Goal: Task Accomplishment & Management: Use online tool/utility

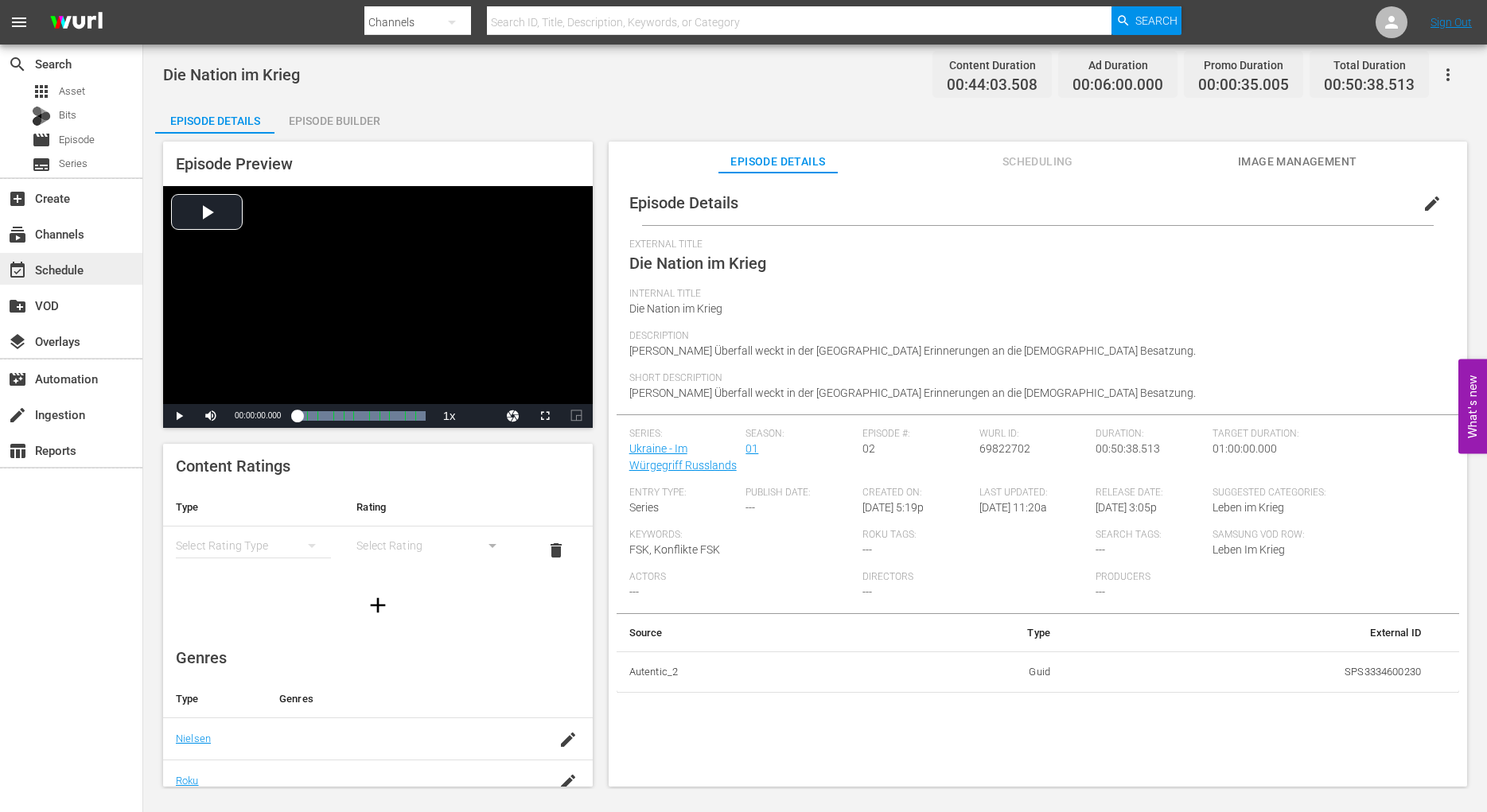
click at [60, 269] on div "event_available Schedule" at bounding box center [44, 267] width 89 height 15
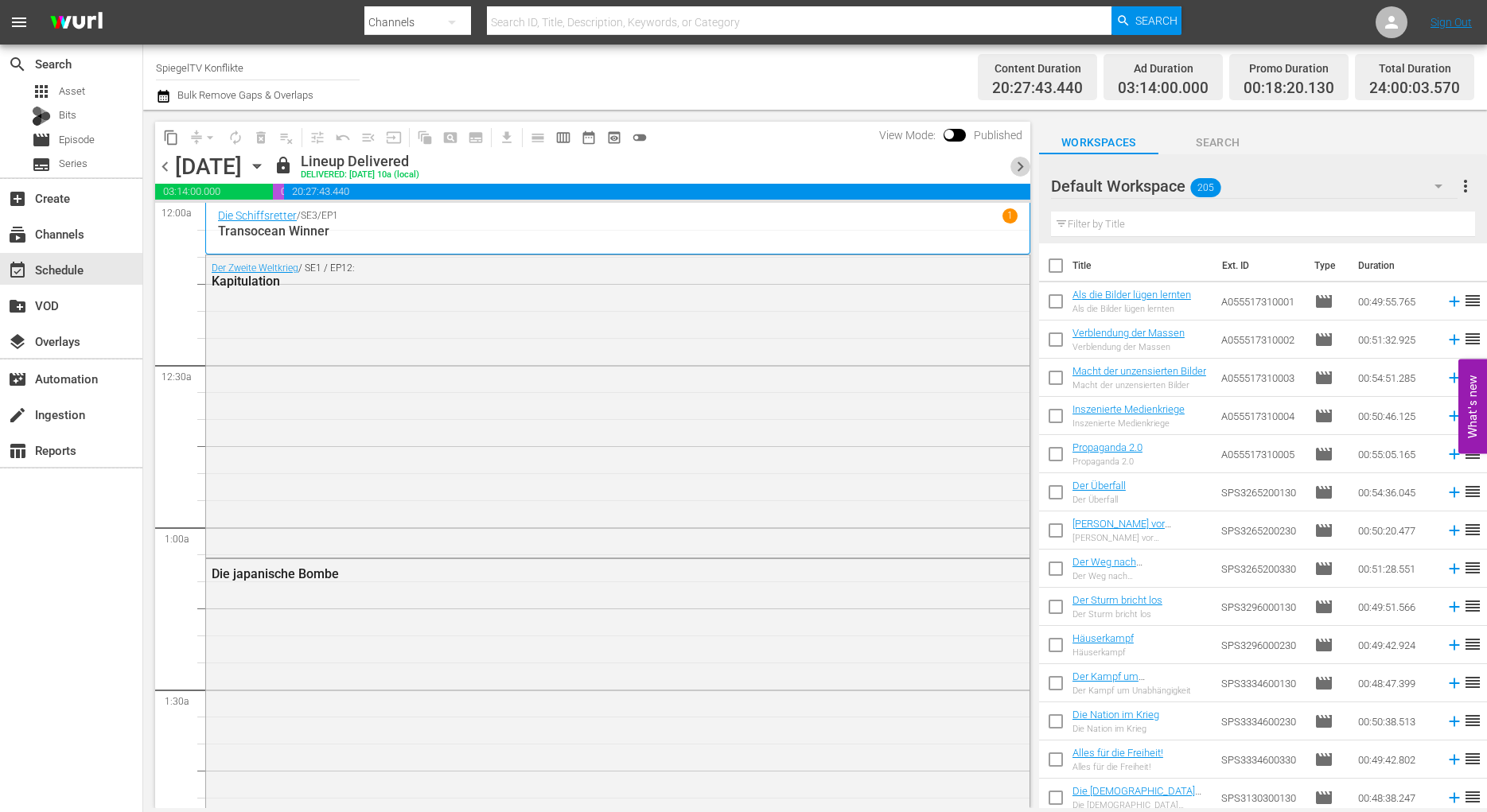
click at [1023, 167] on span "chevron_right" at bounding box center [1020, 166] width 20 height 20
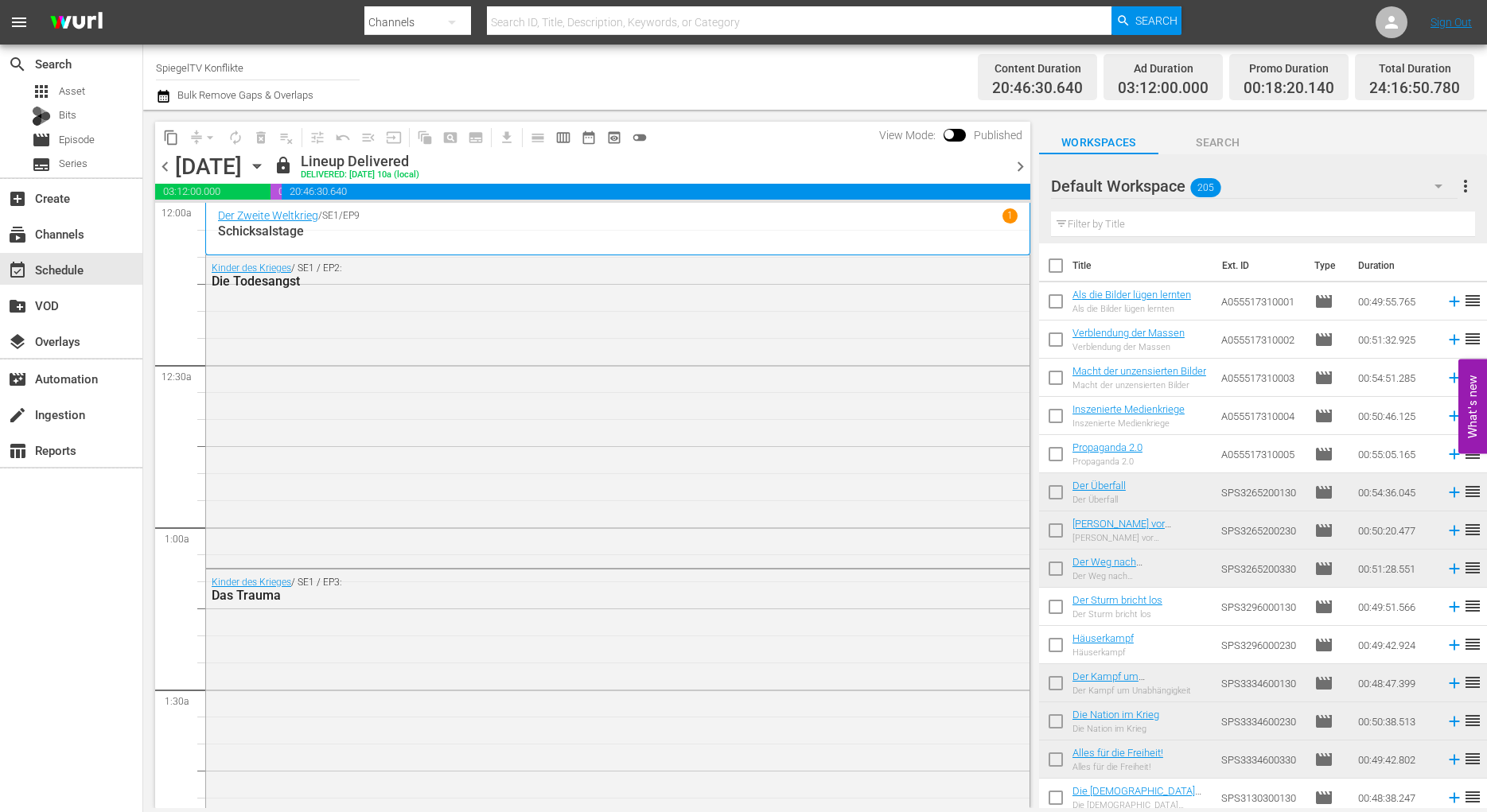
click at [1019, 171] on span "chevron_right" at bounding box center [1020, 166] width 20 height 20
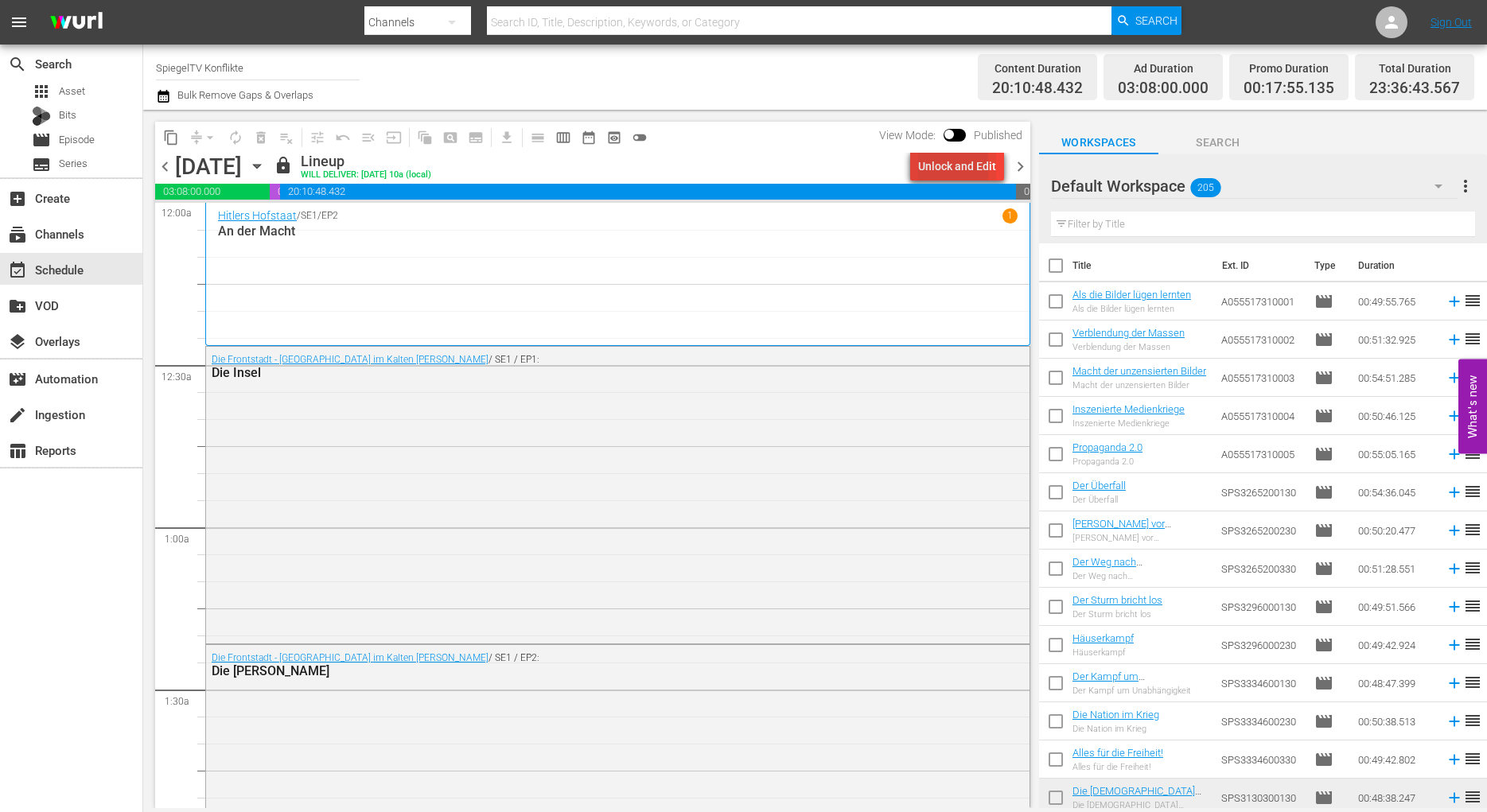
click at [934, 166] on div "Unlock and Edit" at bounding box center [957, 165] width 78 height 29
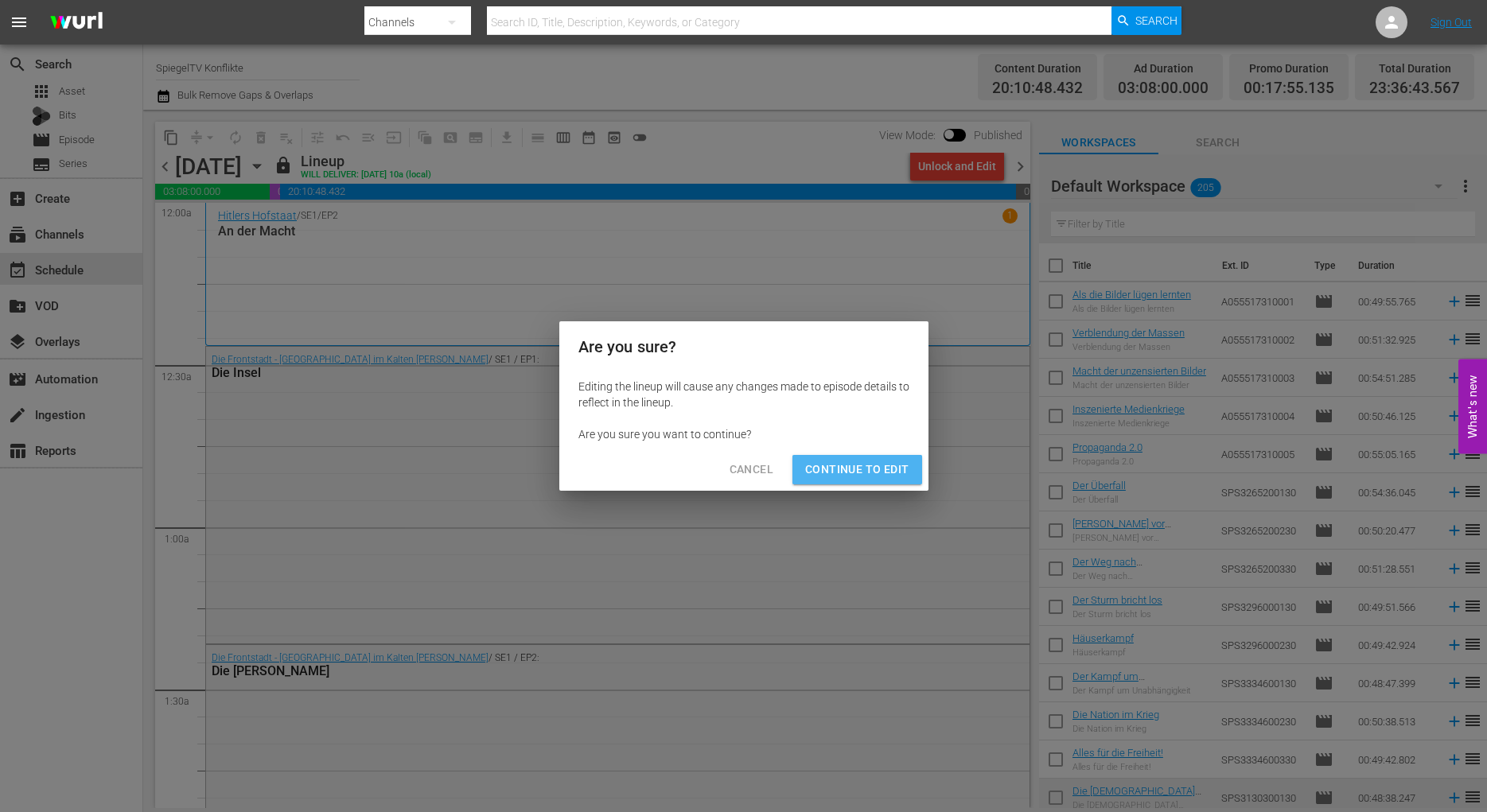
click at [860, 467] on span "Continue to Edit" at bounding box center [856, 470] width 104 height 20
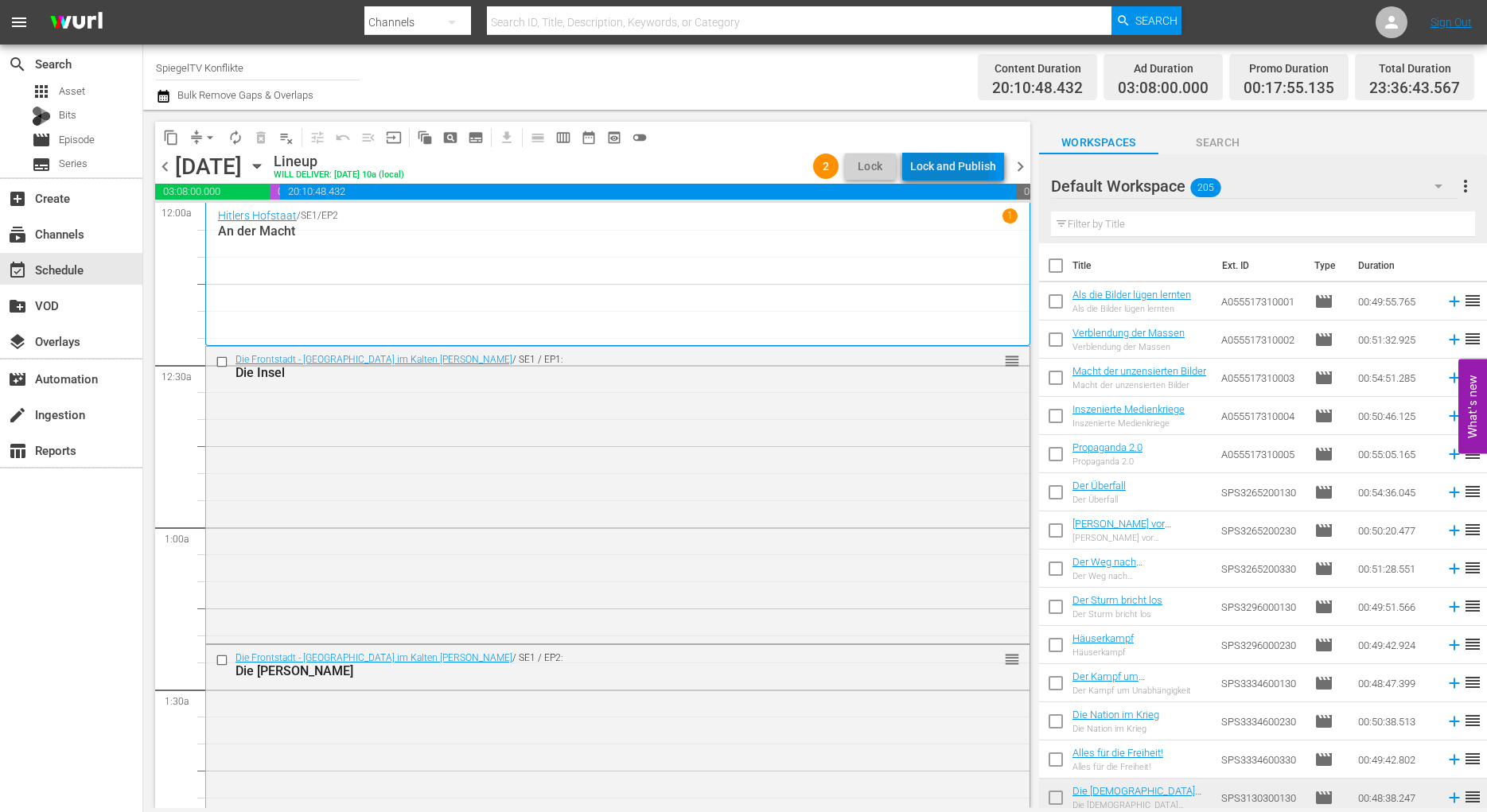
click at [949, 166] on div "Lock and Publish" at bounding box center [953, 165] width 86 height 29
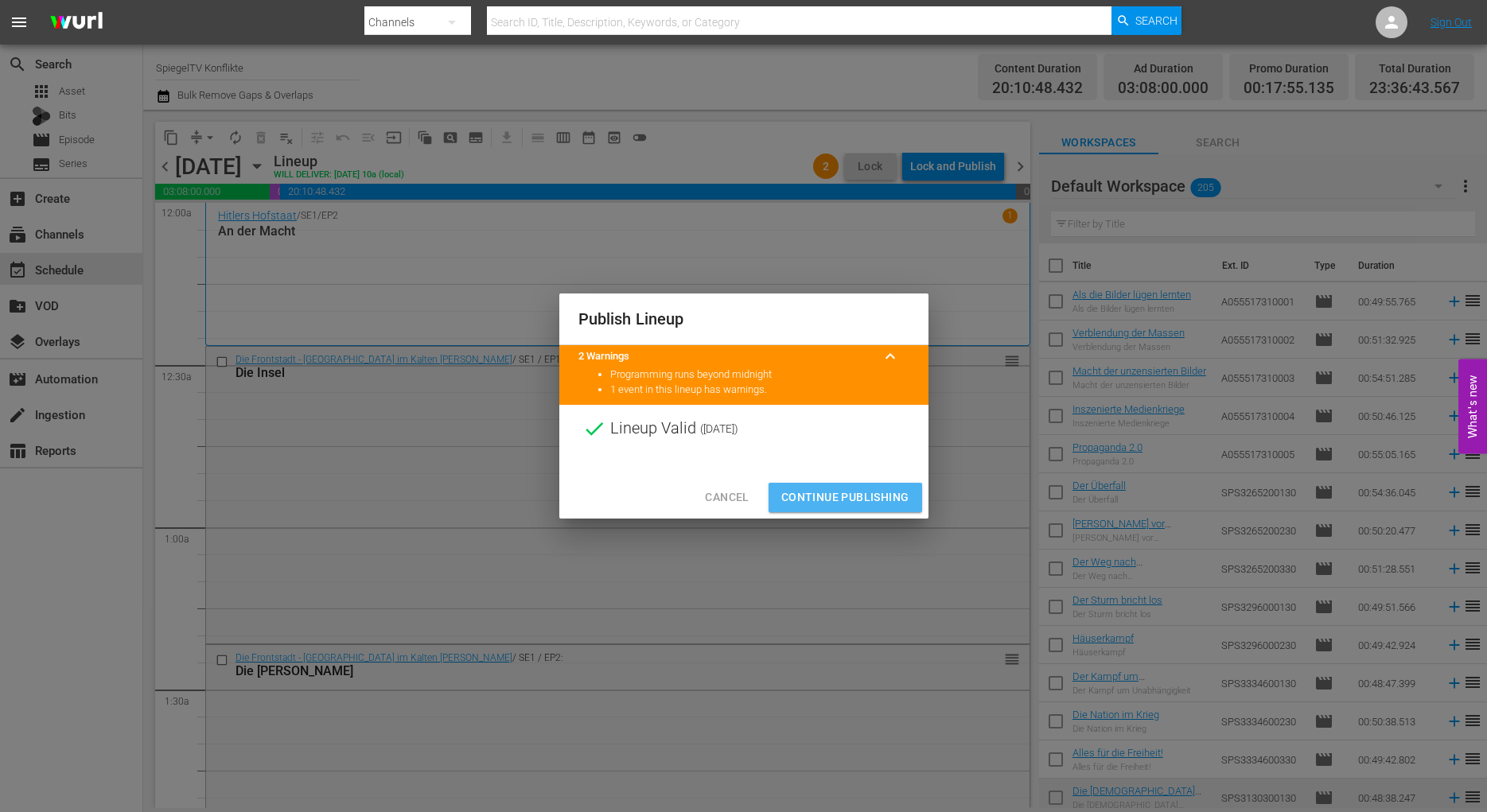
click at [883, 498] on span "Continue Publishing" at bounding box center [845, 497] width 128 height 20
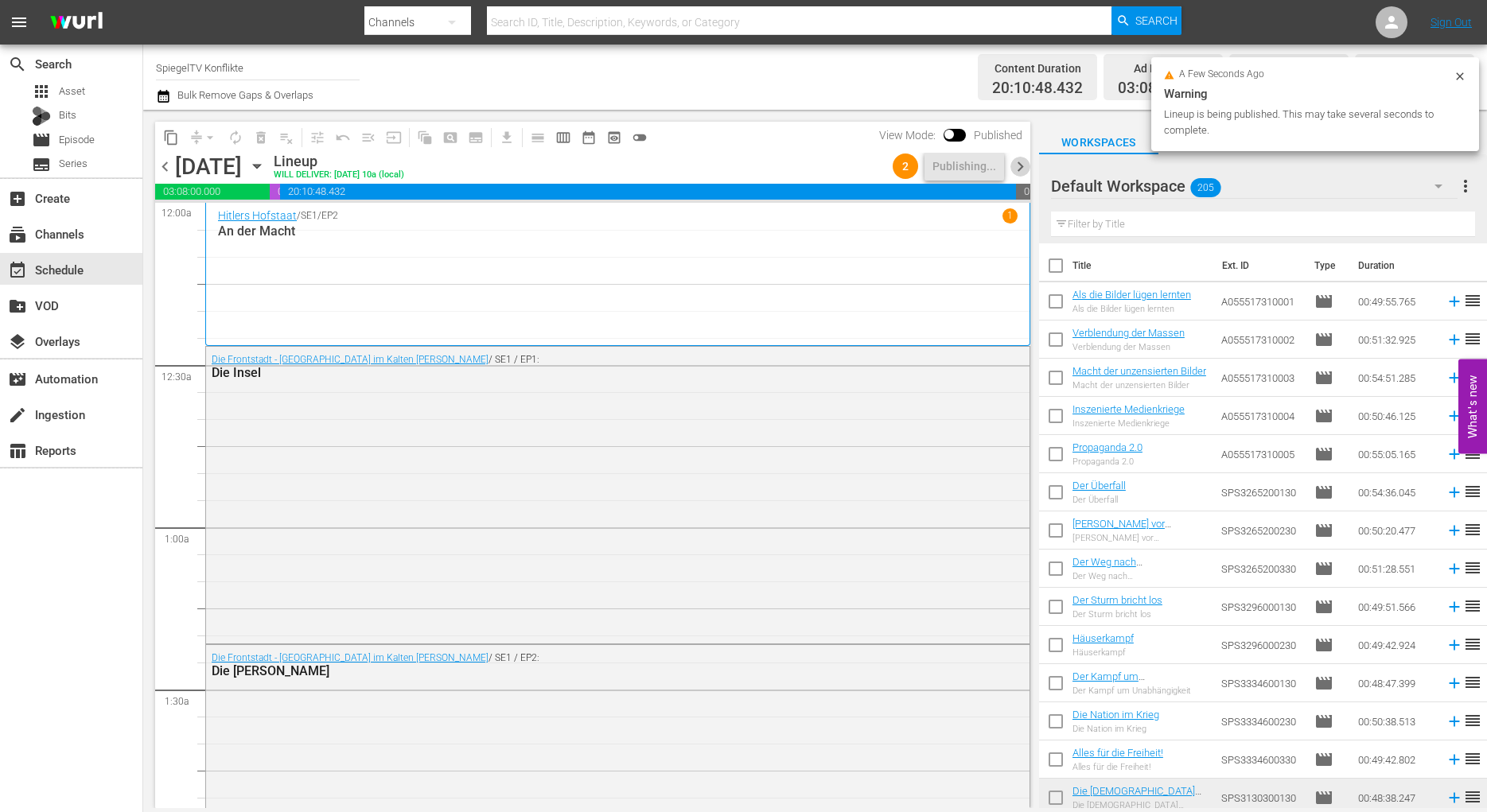
click at [1020, 166] on span "chevron_right" at bounding box center [1020, 166] width 20 height 20
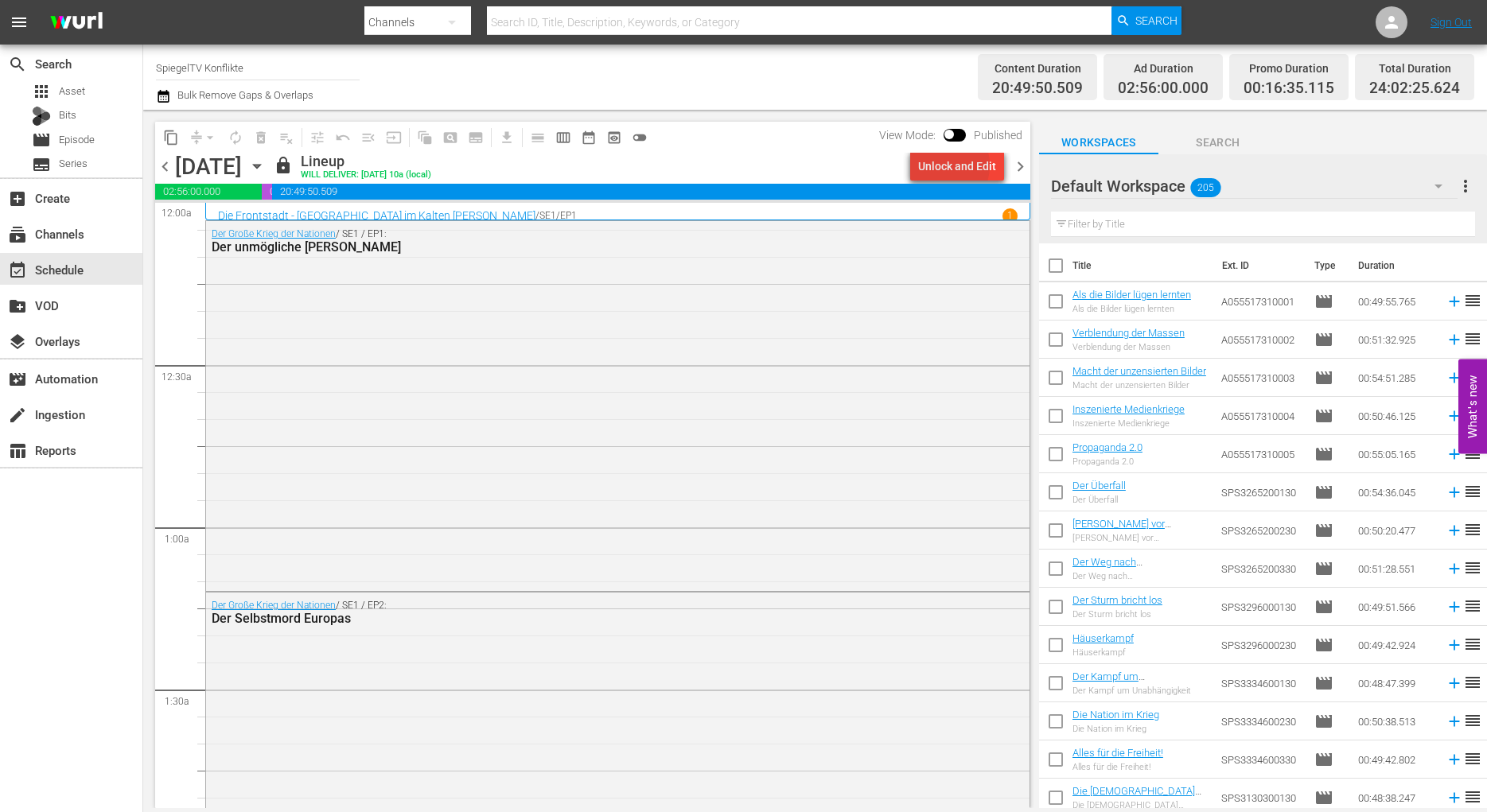
click at [945, 165] on div "Unlock and Edit" at bounding box center [957, 165] width 78 height 29
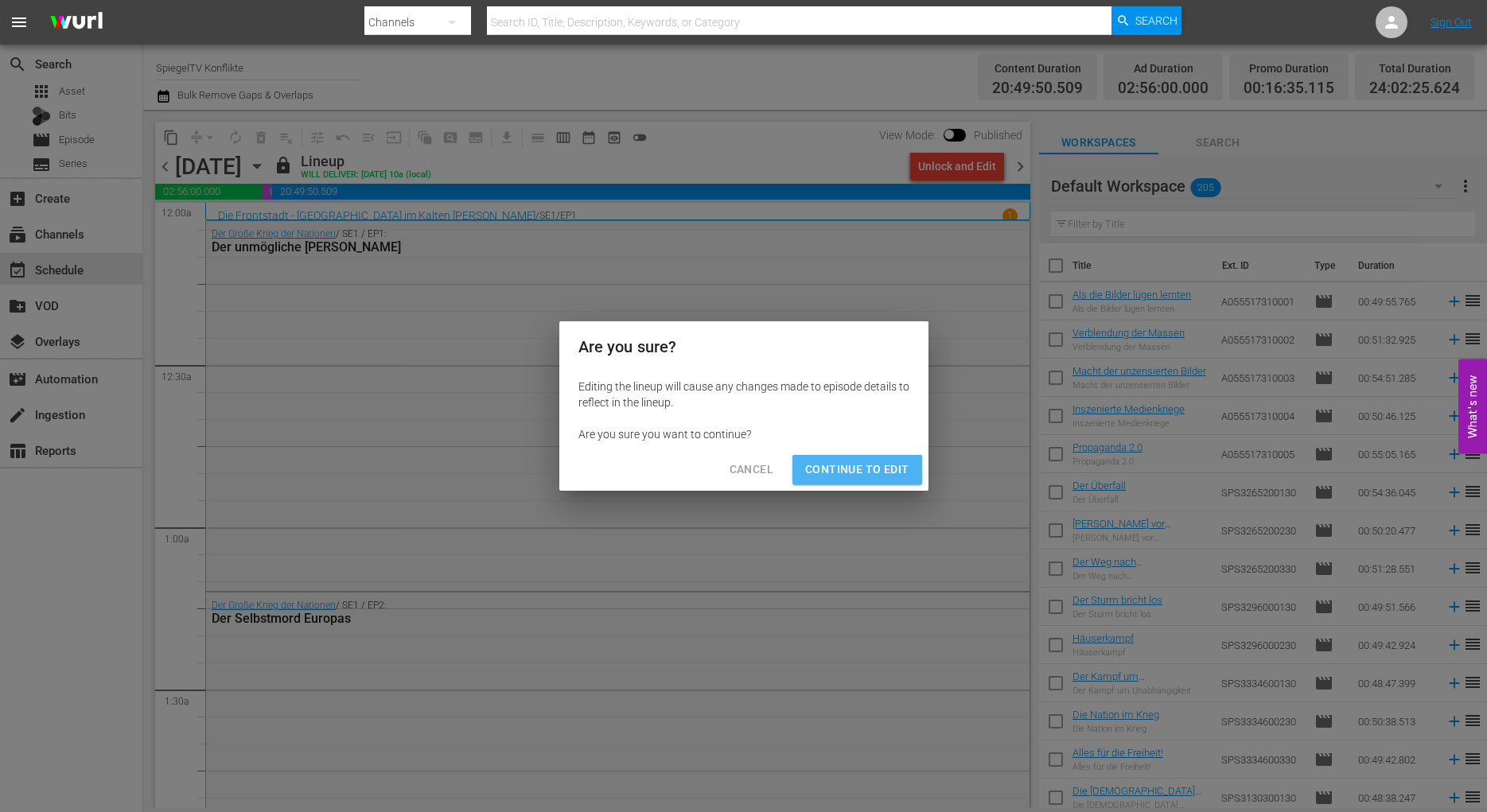
click at [858, 472] on span "Continue to Edit" at bounding box center [856, 470] width 104 height 20
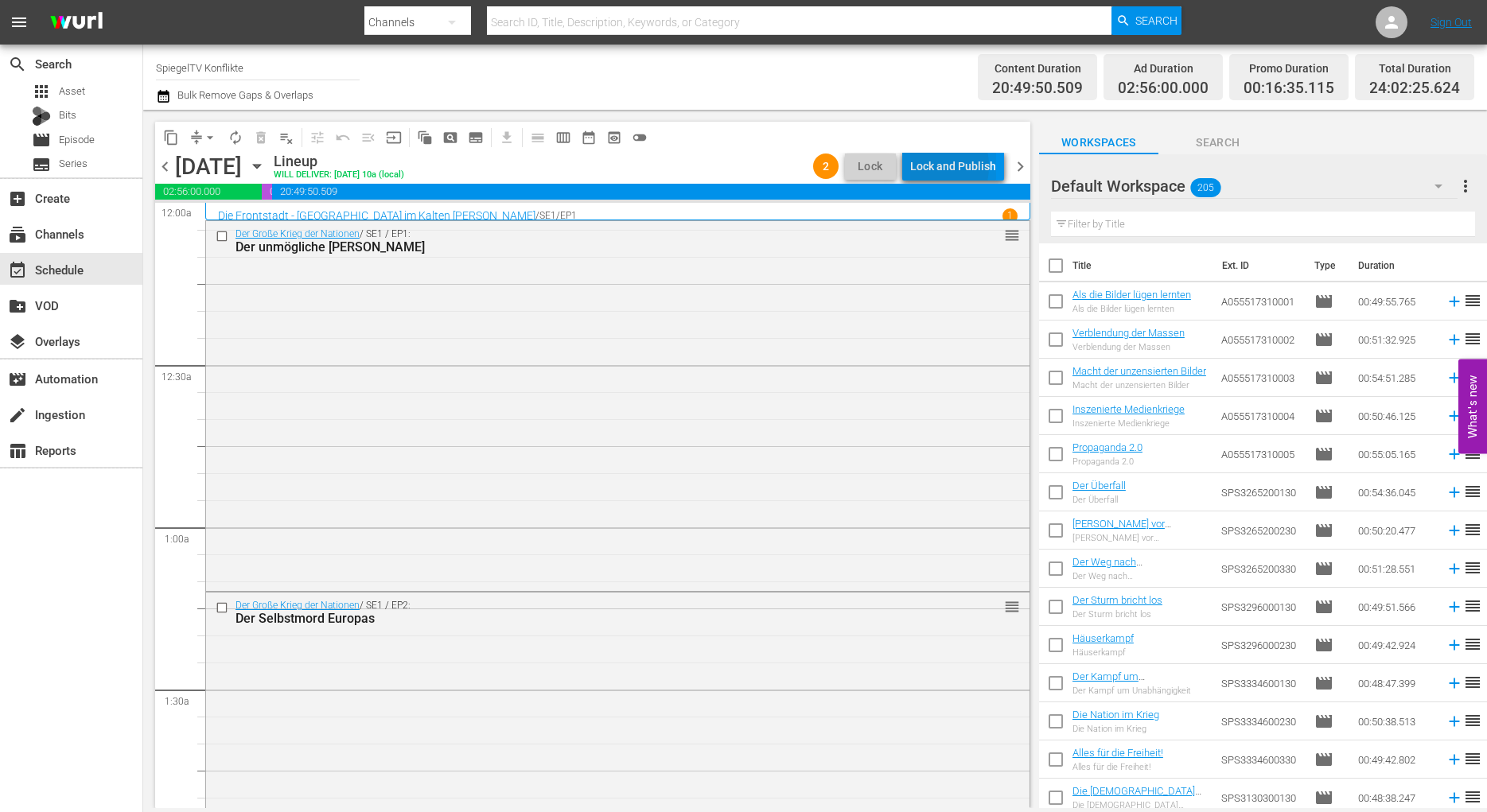
click at [932, 166] on div "Lock and Publish" at bounding box center [953, 165] width 86 height 29
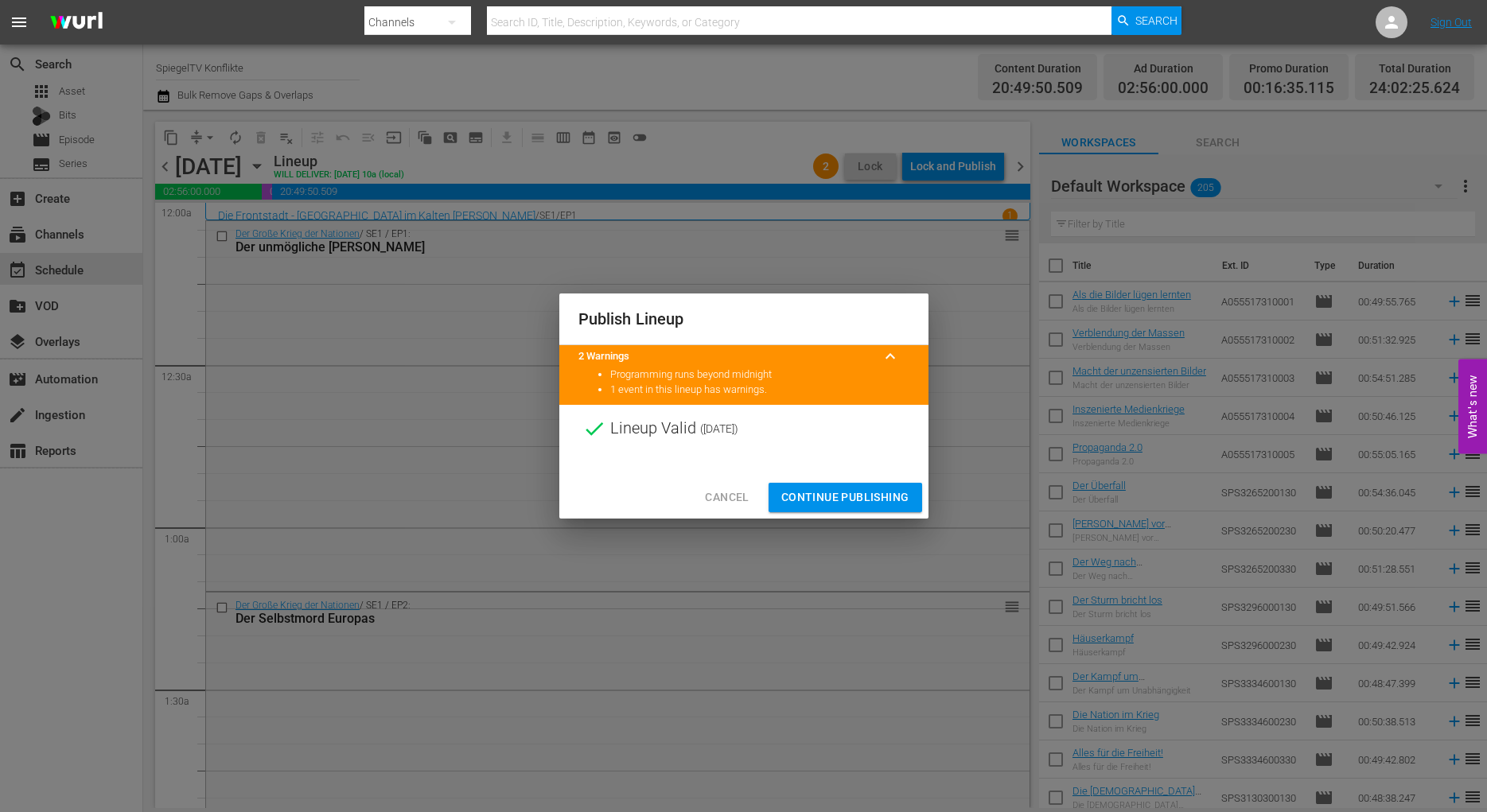
click at [878, 502] on span "Continue Publishing" at bounding box center [845, 497] width 128 height 20
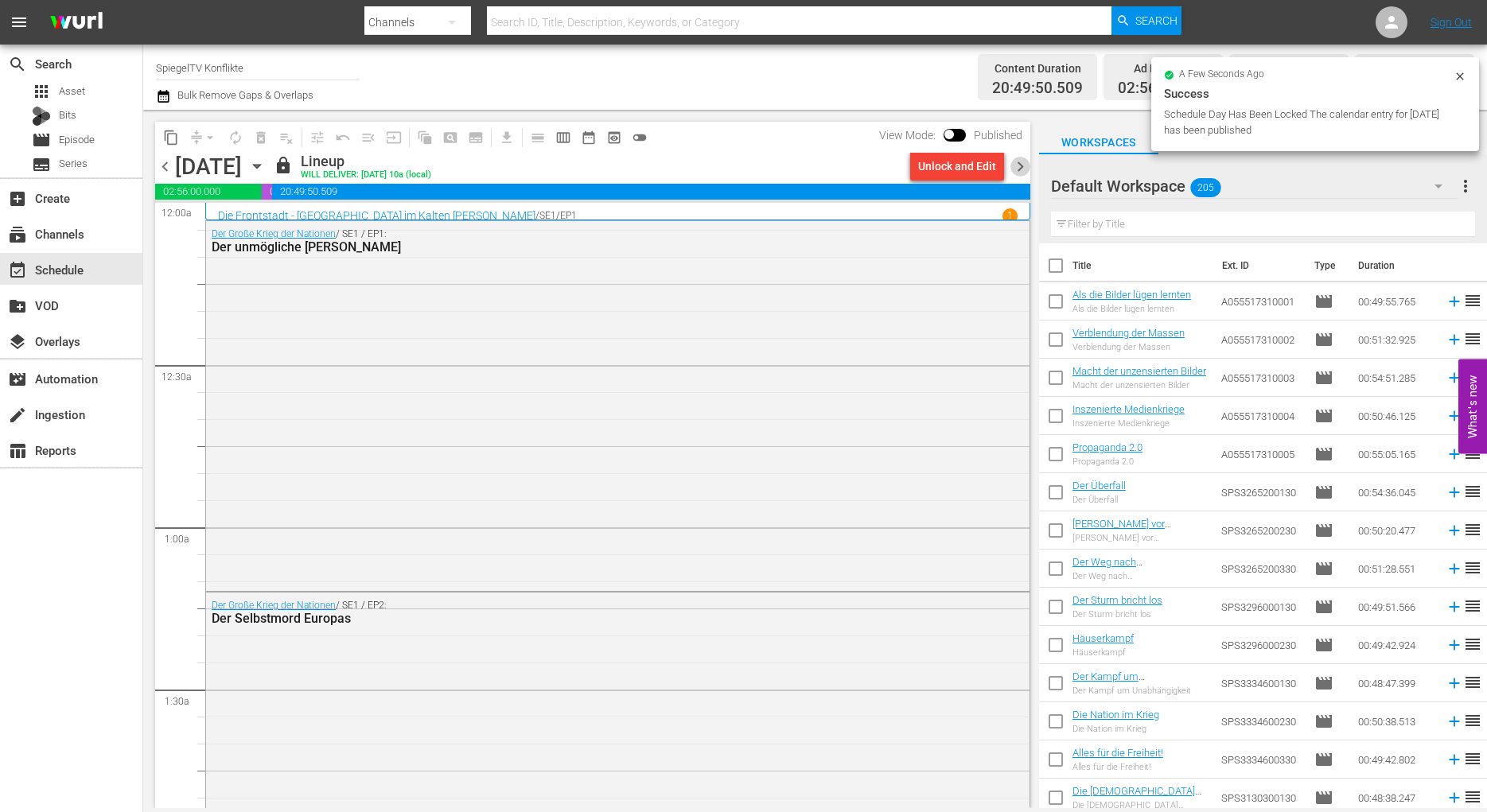
click at [1016, 166] on span "chevron_right" at bounding box center [1020, 166] width 20 height 20
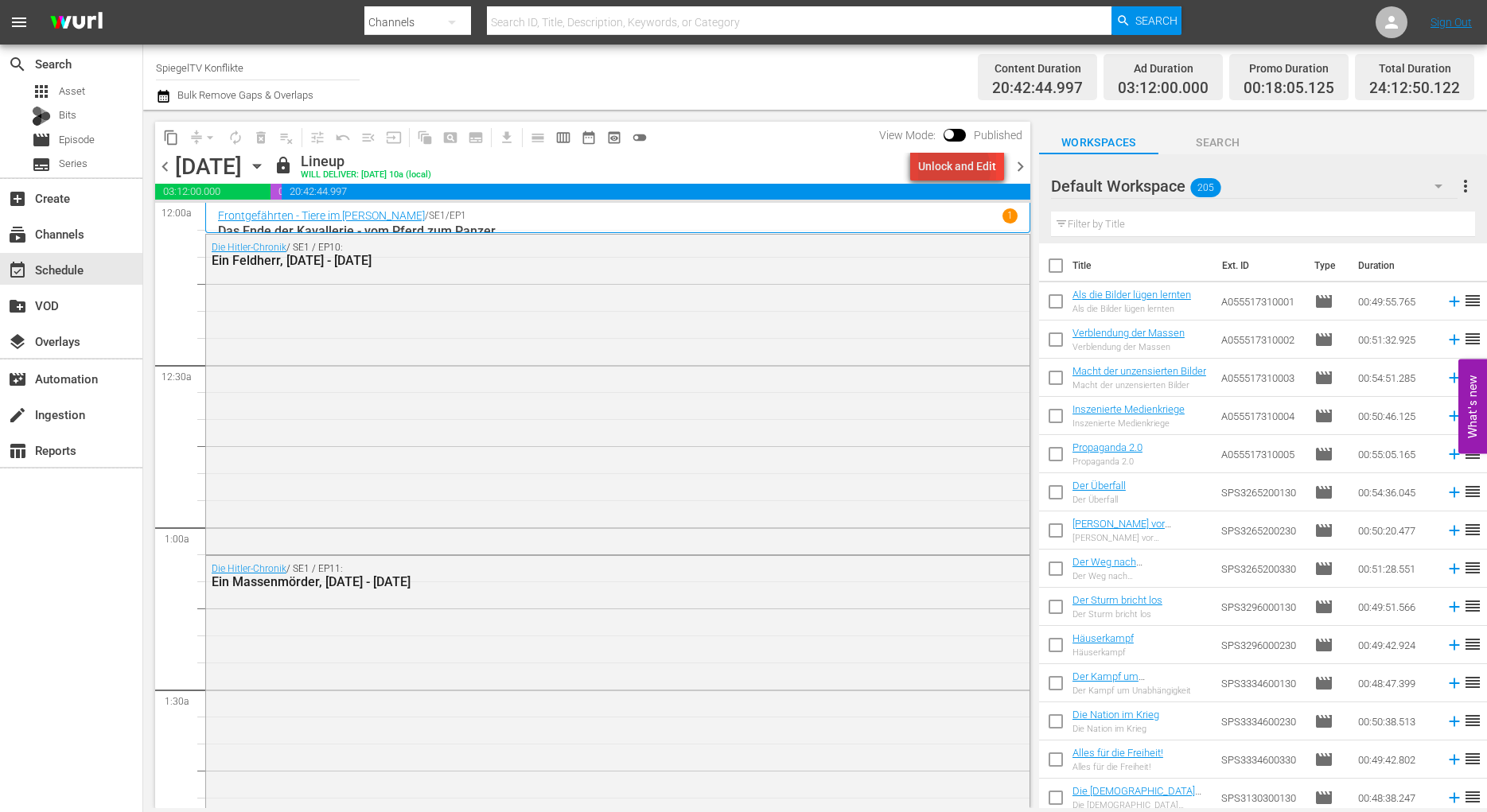
click at [954, 170] on div "Unlock and Edit" at bounding box center [957, 165] width 78 height 29
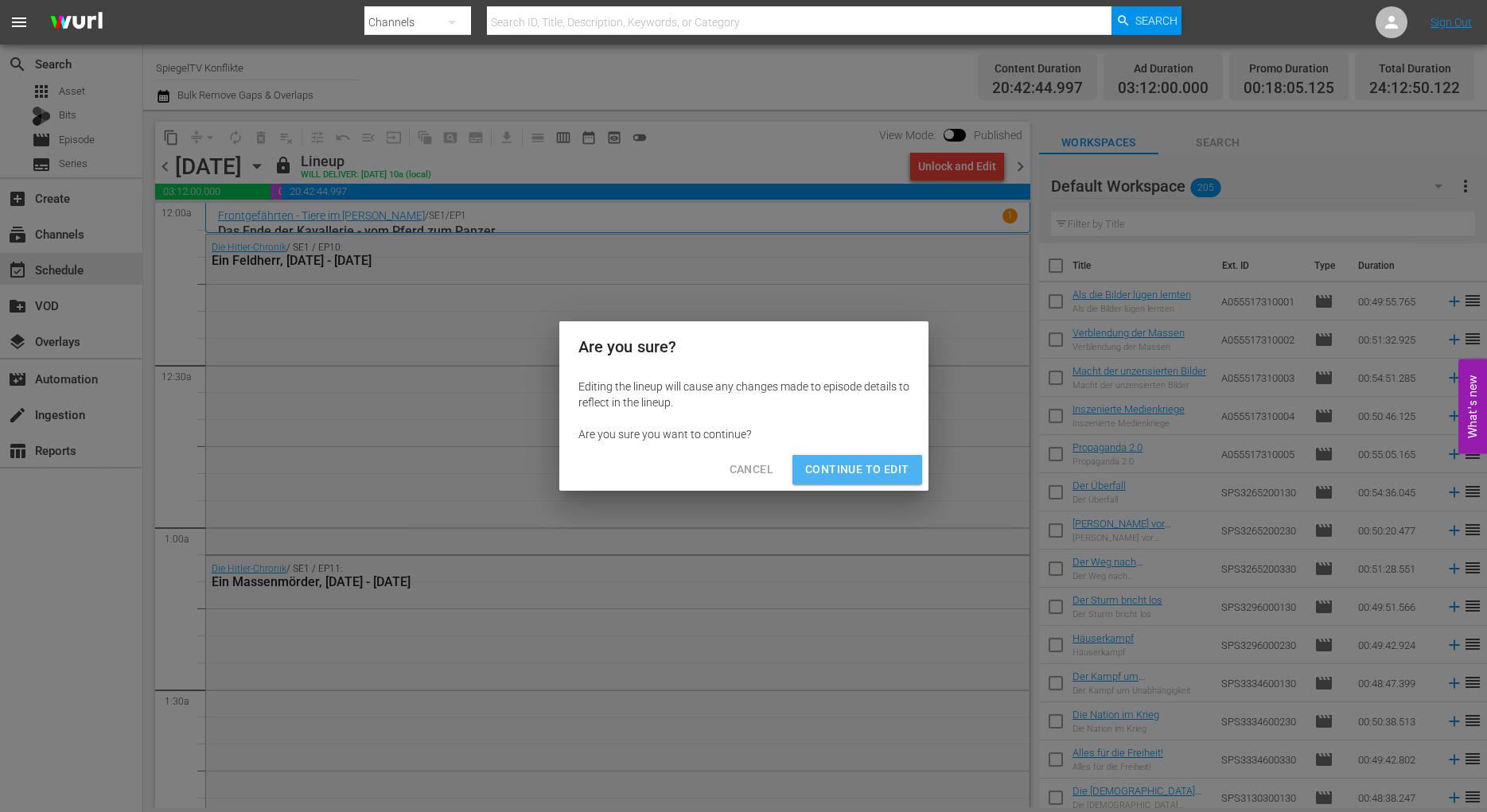
click at [885, 473] on span "Continue to Edit" at bounding box center [856, 470] width 104 height 20
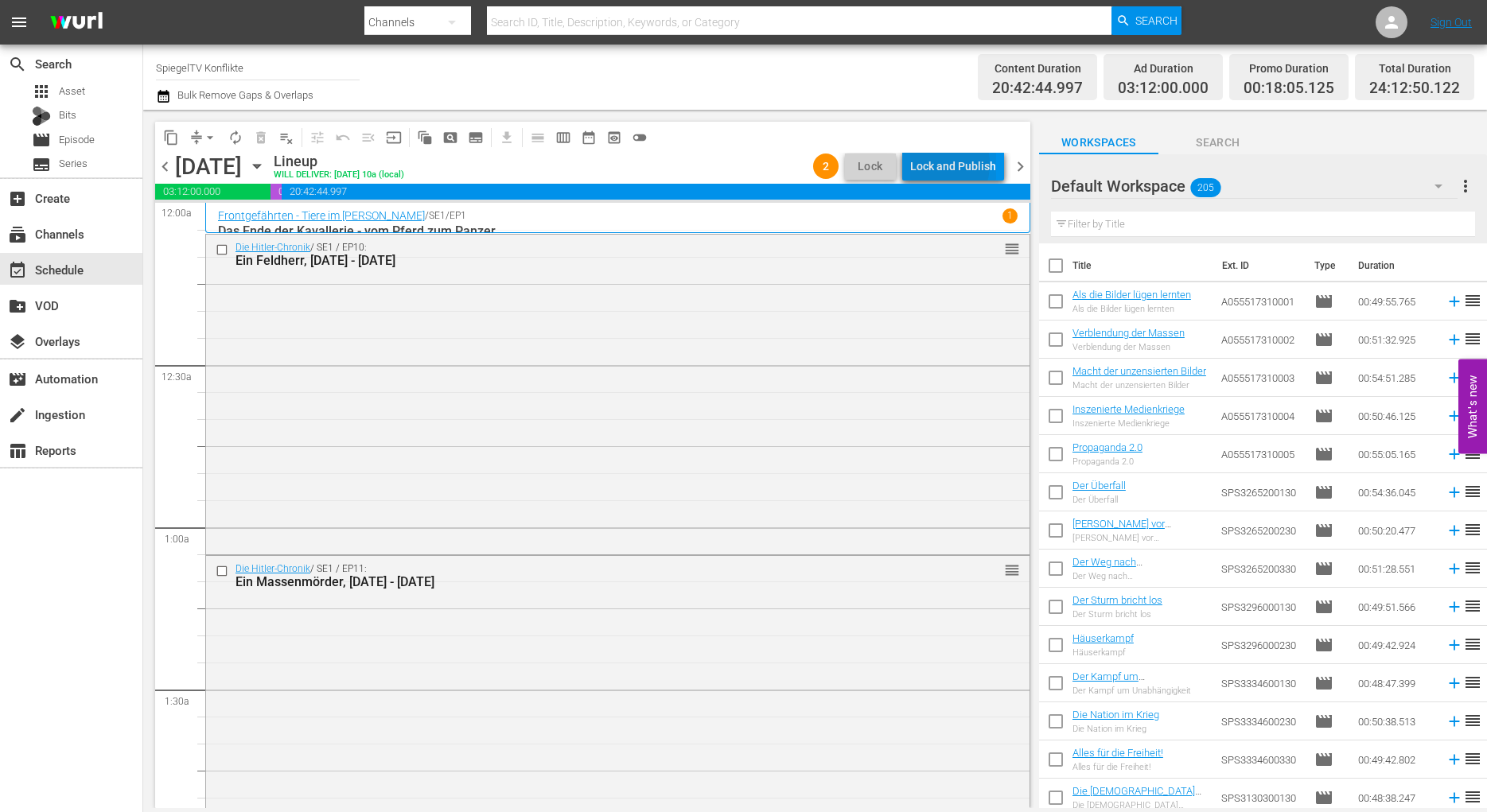
click at [935, 164] on div "Lock and Publish" at bounding box center [953, 165] width 86 height 29
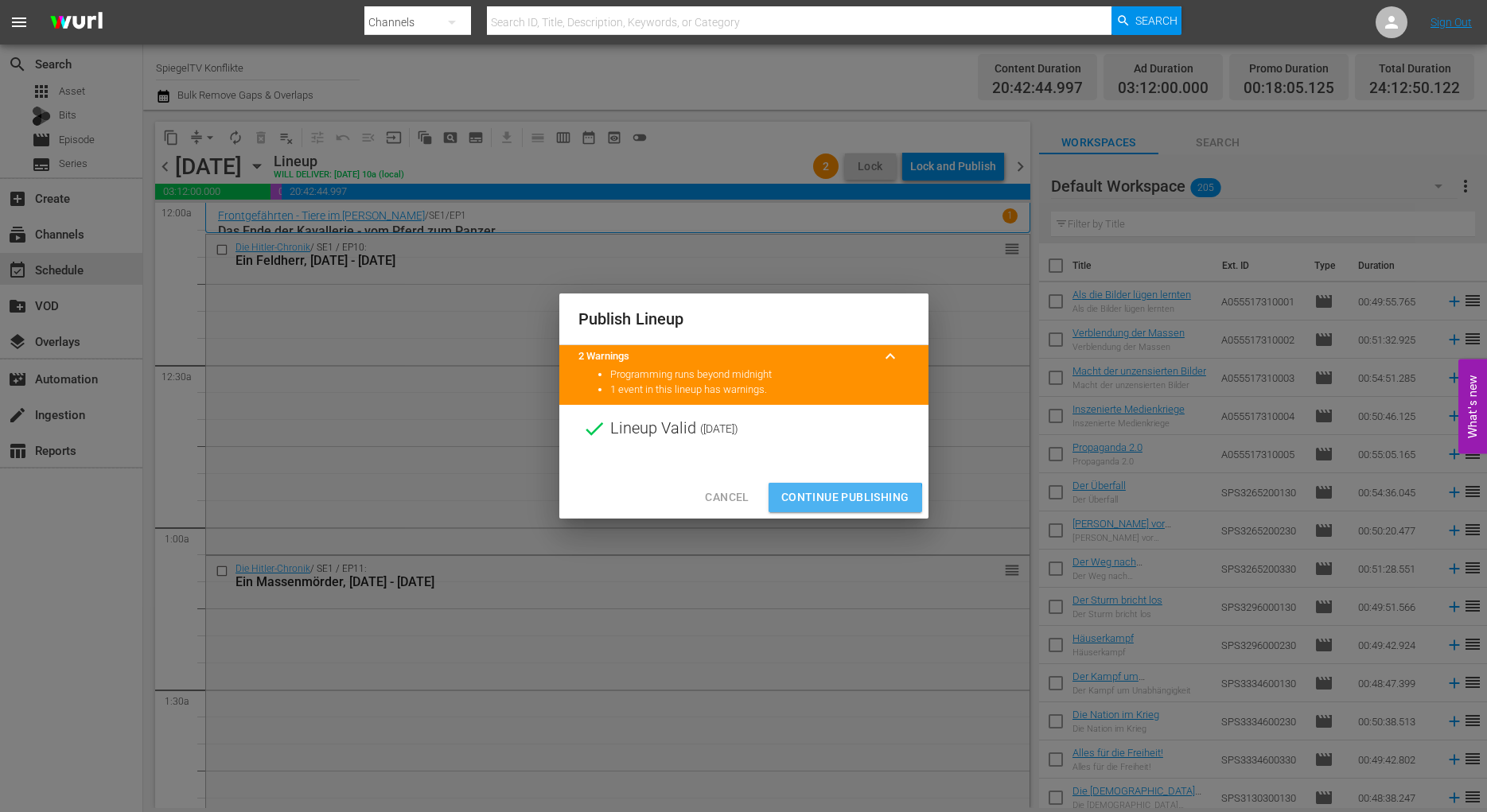
click at [825, 501] on span "Continue Publishing" at bounding box center [845, 497] width 128 height 20
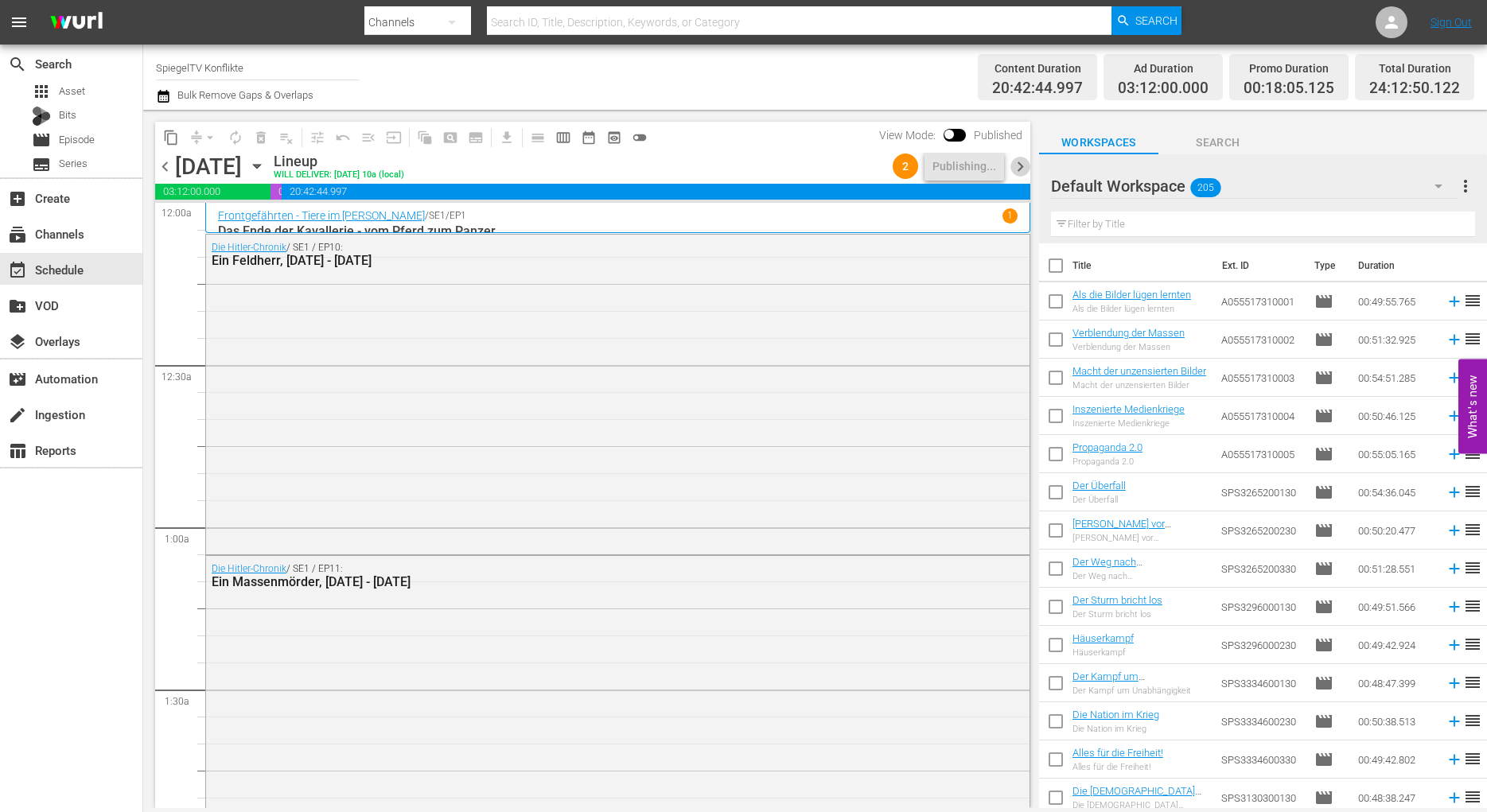
click at [1020, 163] on span "chevron_right" at bounding box center [1020, 166] width 20 height 20
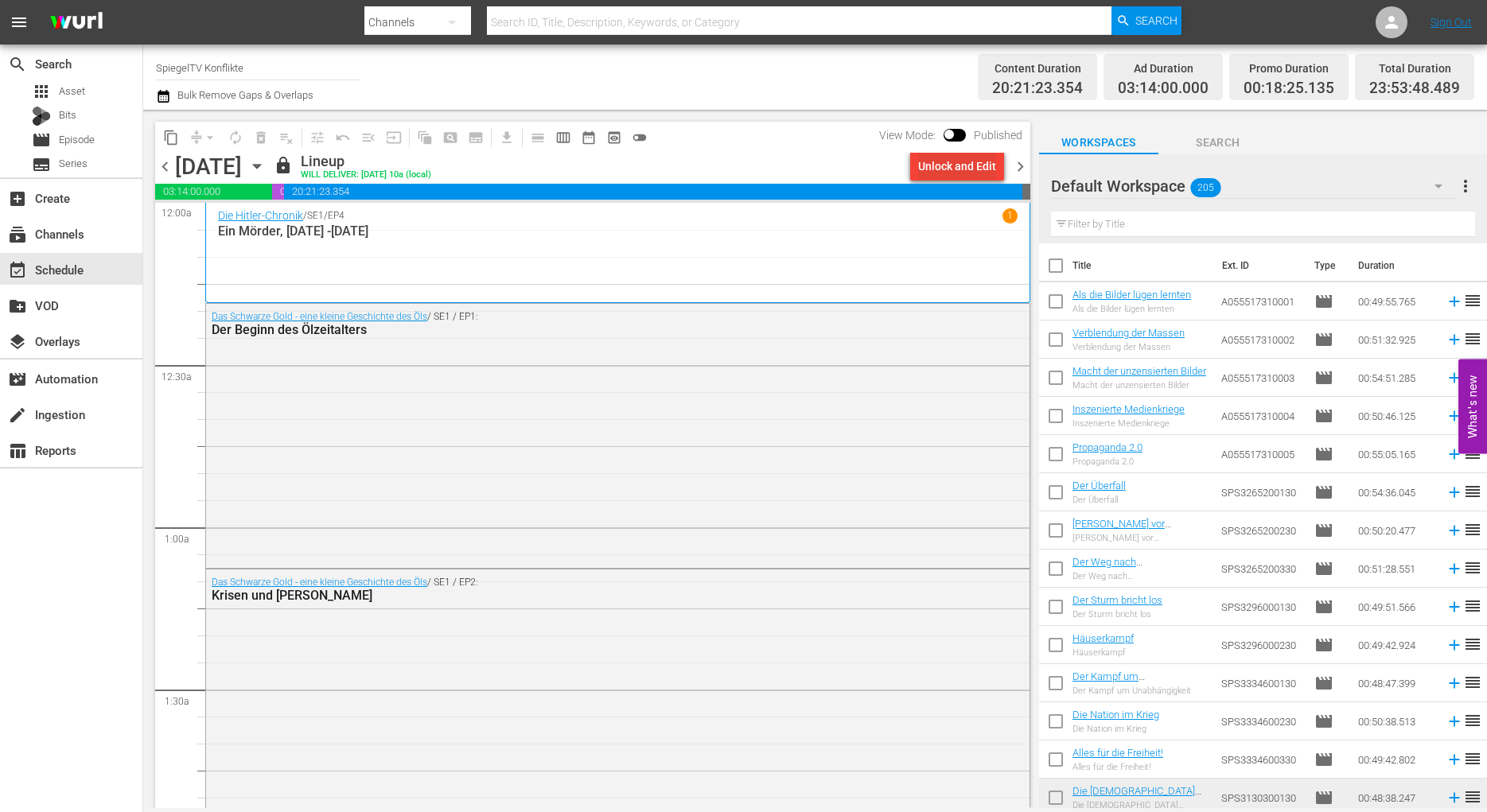
click at [957, 165] on div "Unlock and Edit" at bounding box center [957, 165] width 78 height 29
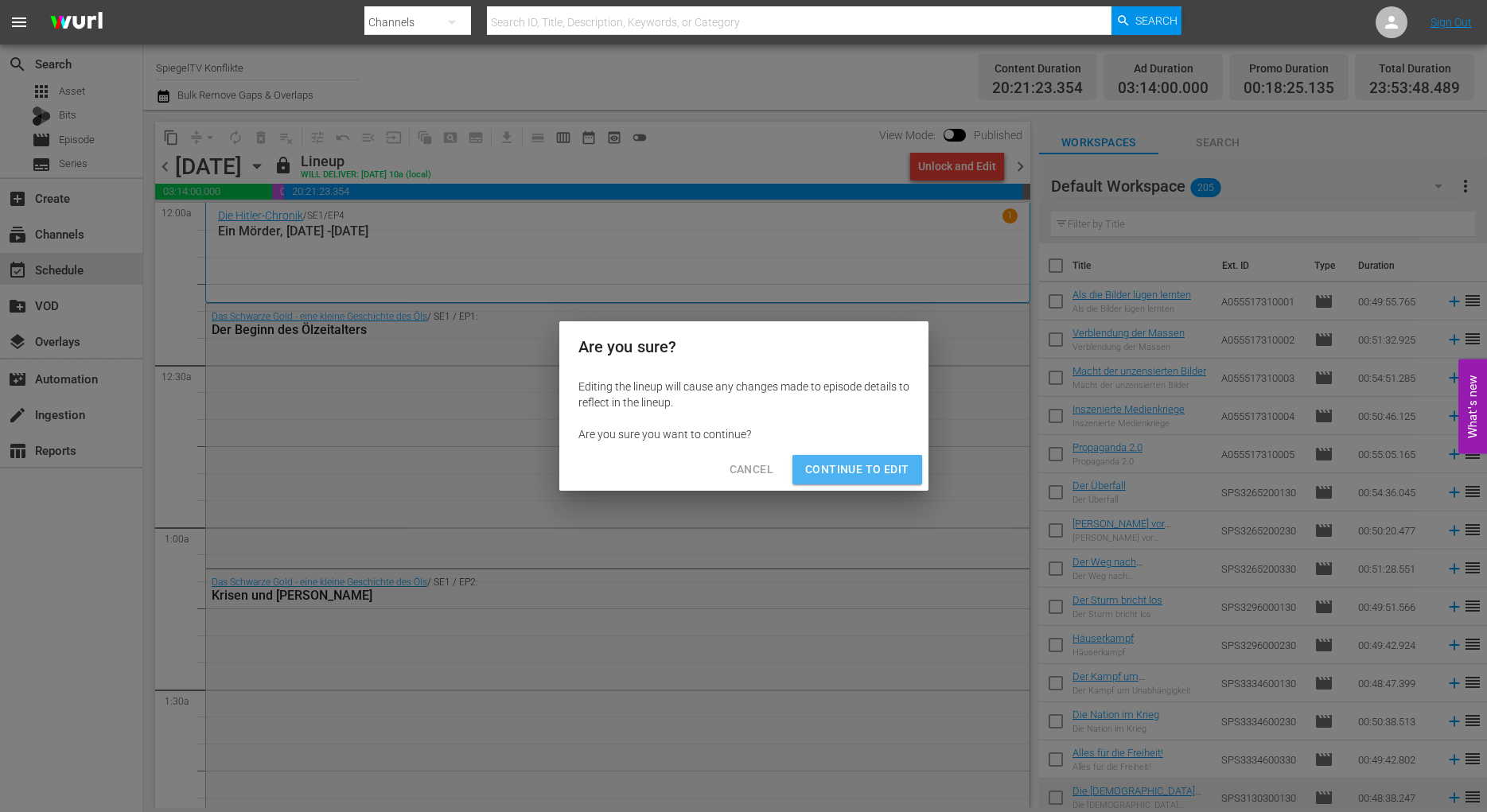
click at [817, 470] on span "Continue to Edit" at bounding box center [856, 470] width 104 height 20
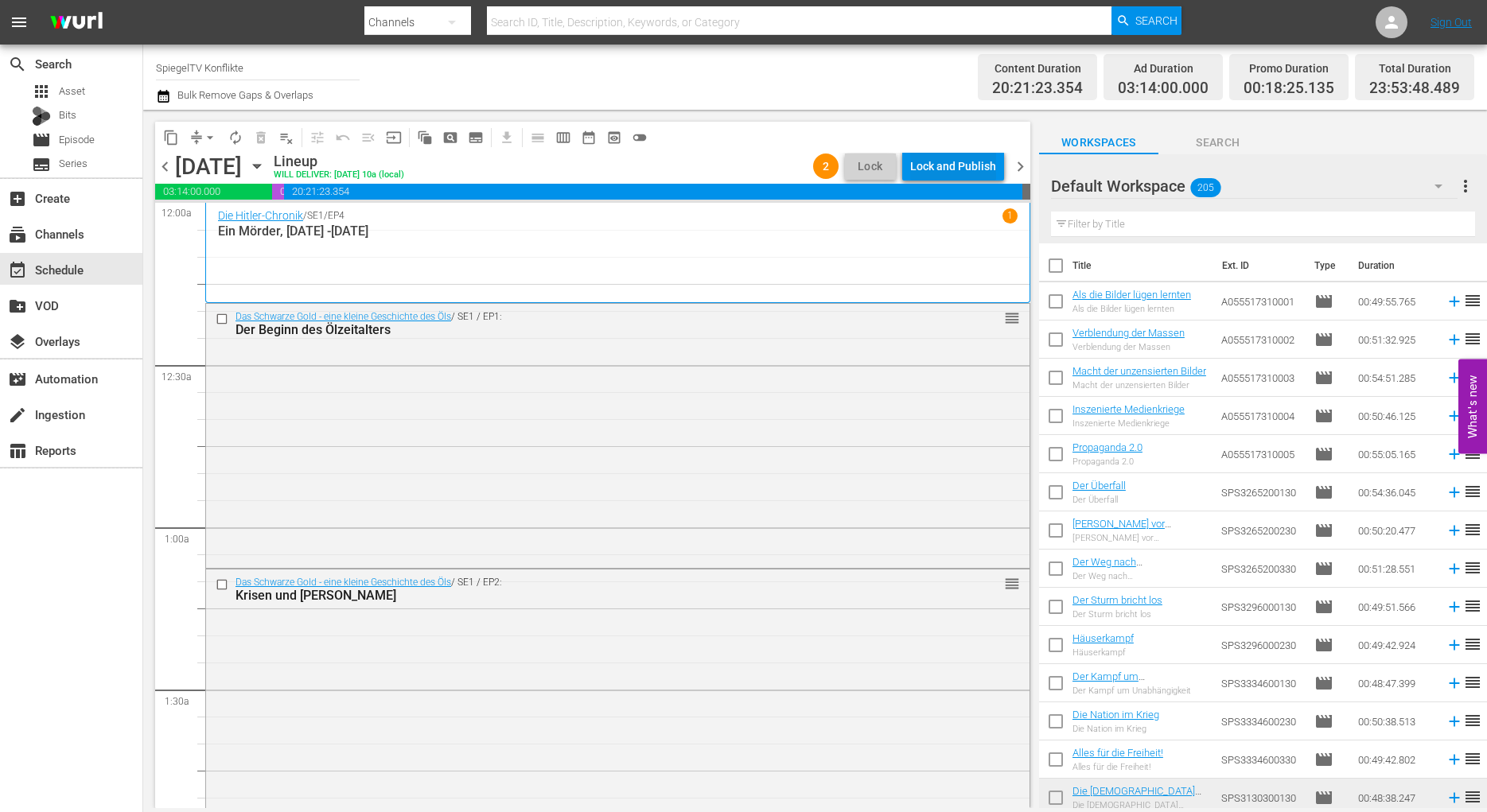
click at [964, 163] on div "Lock and Publish" at bounding box center [953, 165] width 86 height 29
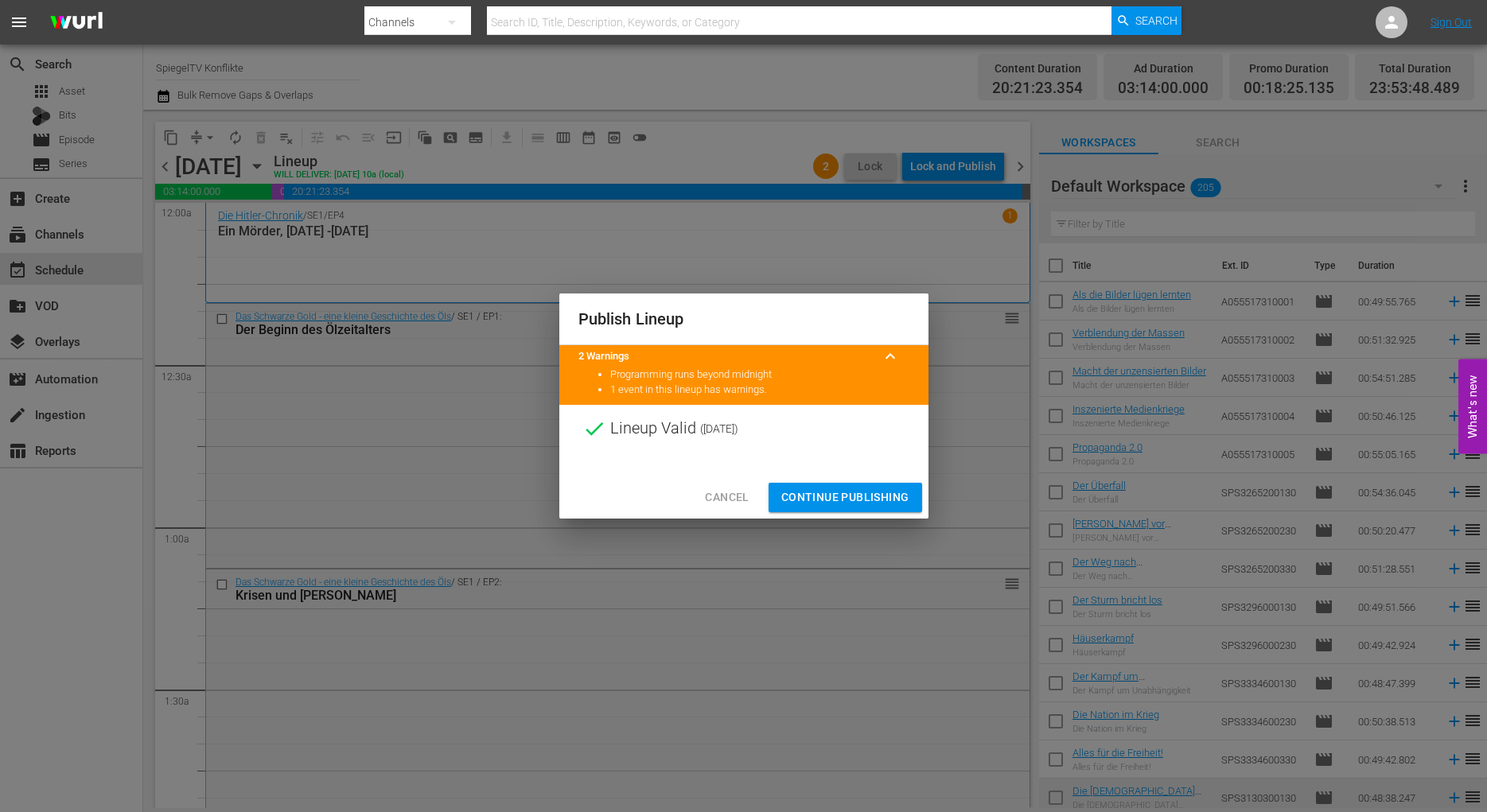
click at [851, 501] on span "Continue Publishing" at bounding box center [845, 497] width 128 height 20
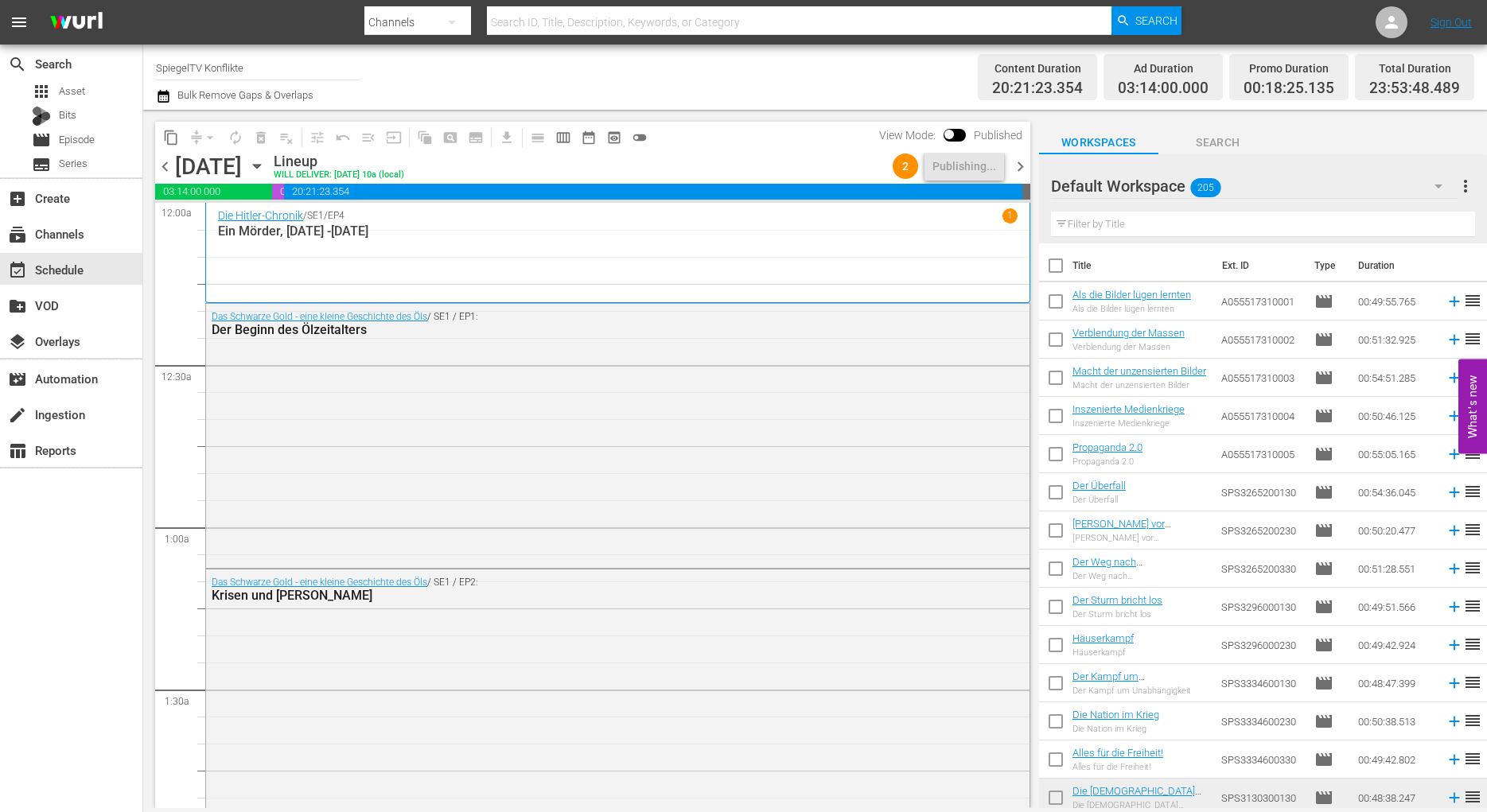
click at [1024, 167] on span "chevron_right" at bounding box center [1020, 166] width 20 height 20
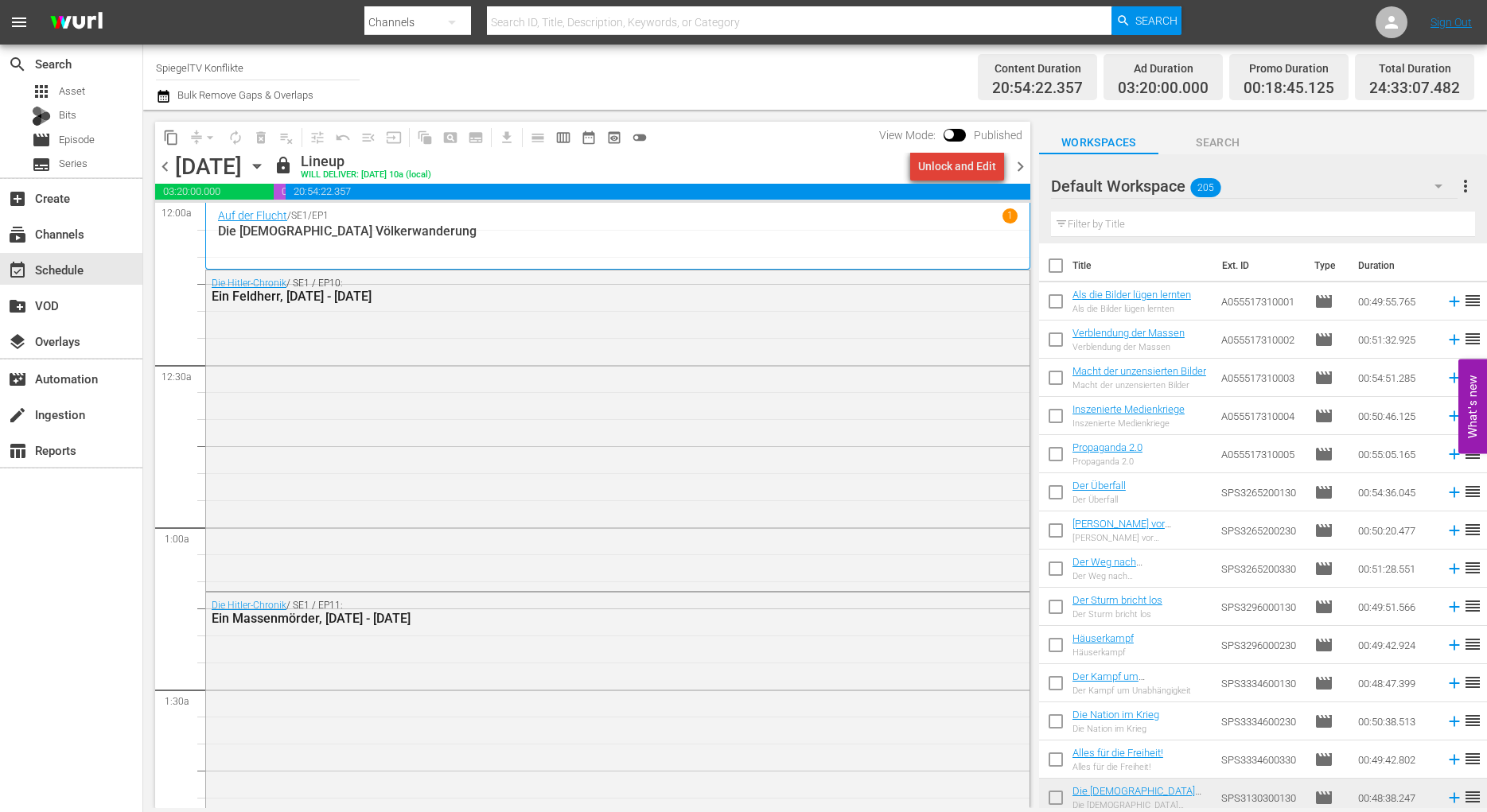
click at [967, 166] on div "Unlock and Edit" at bounding box center [957, 165] width 78 height 29
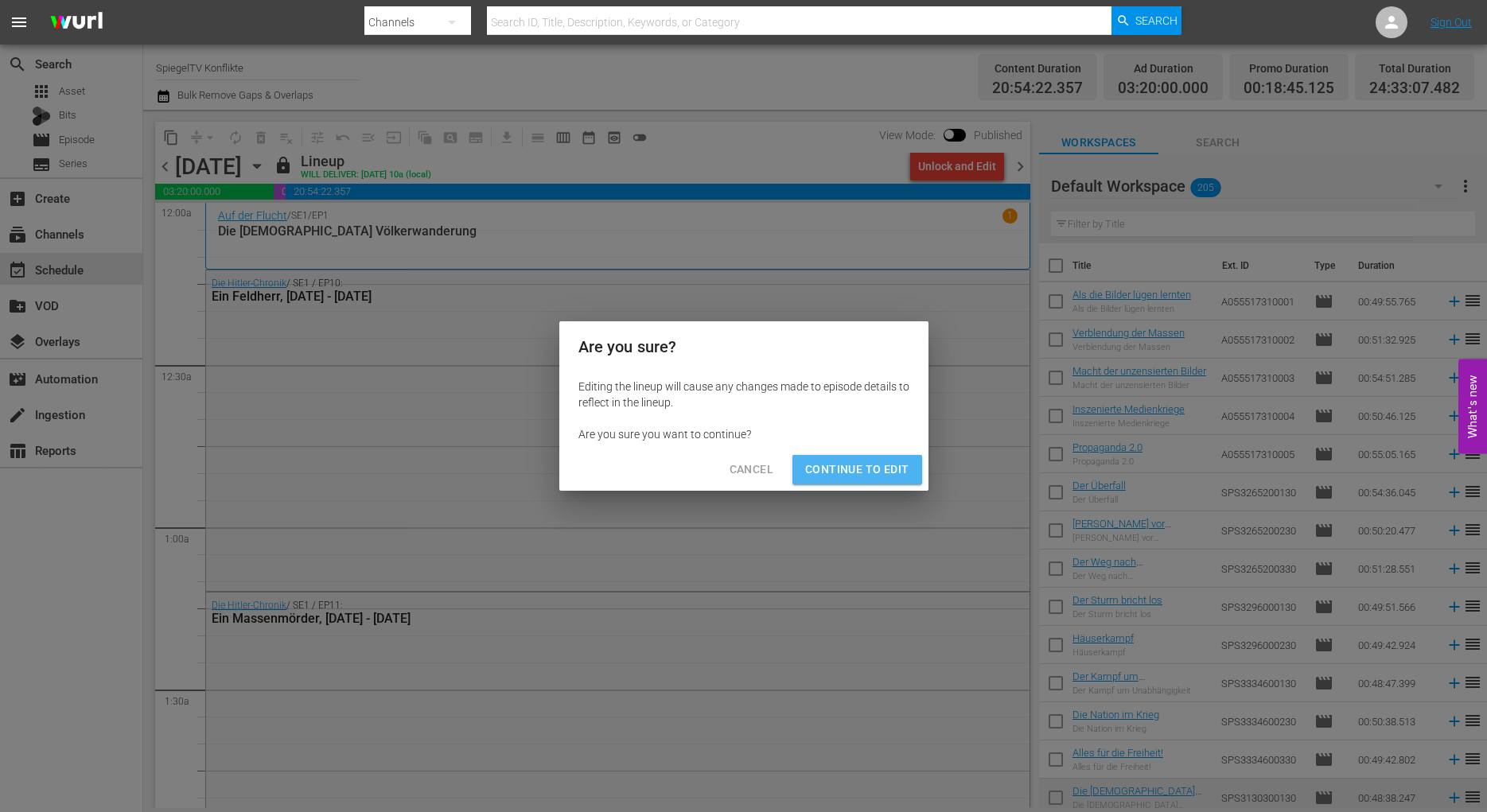
click at [864, 477] on span "Continue to Edit" at bounding box center [856, 470] width 104 height 20
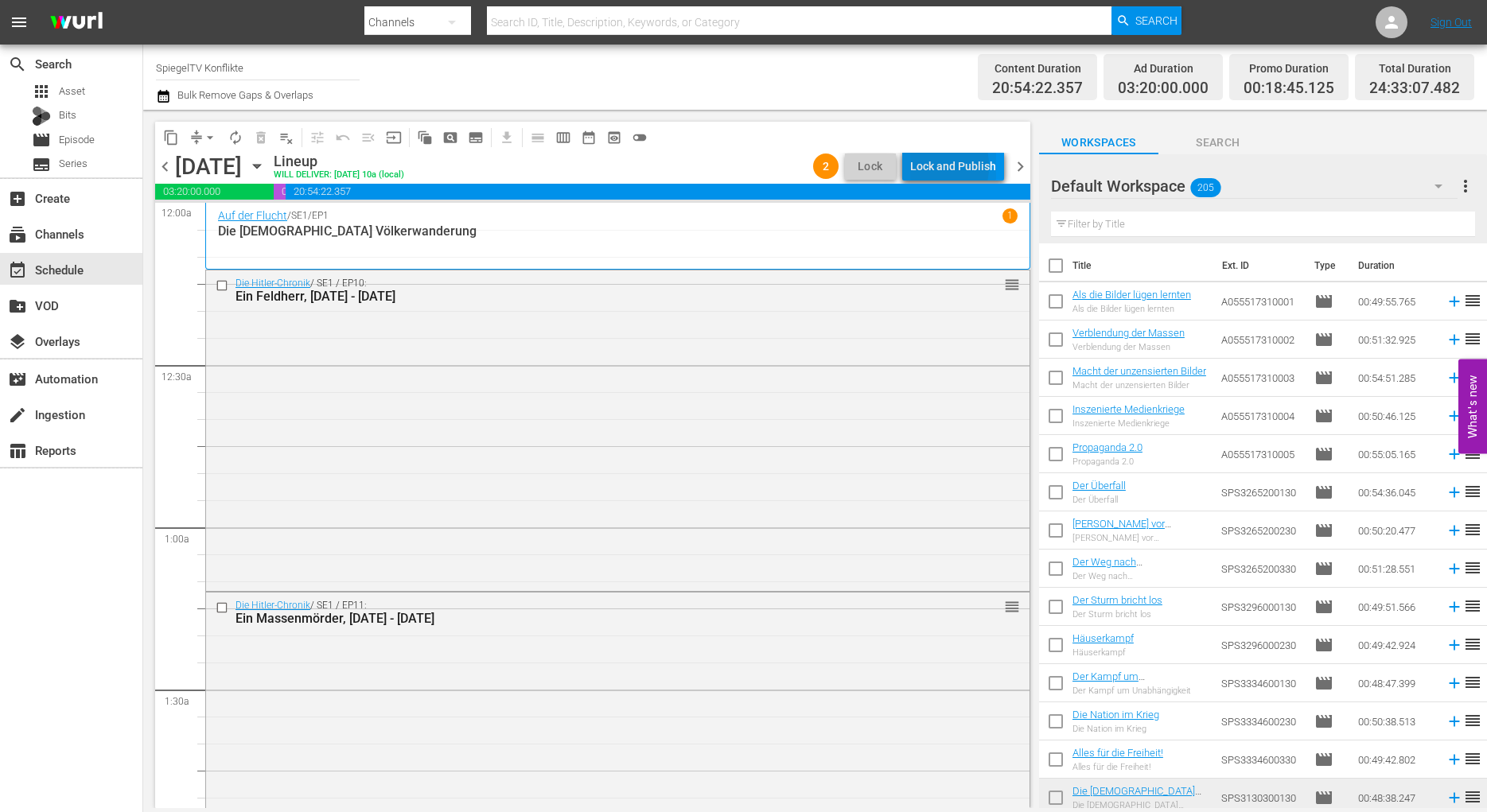
click at [926, 166] on div "Lock and Publish" at bounding box center [953, 165] width 86 height 29
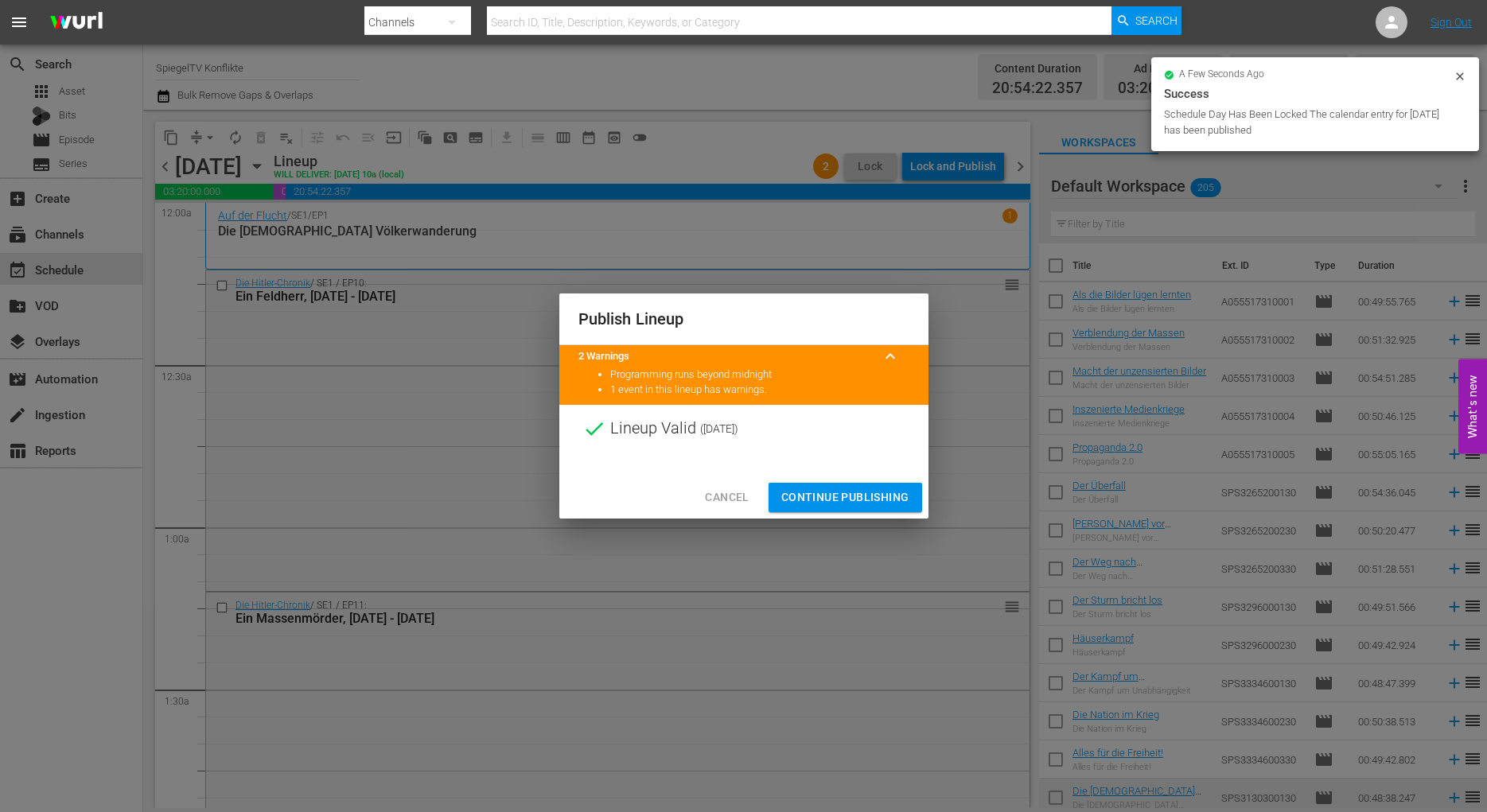
click at [821, 492] on span "Continue Publishing" at bounding box center [845, 497] width 128 height 20
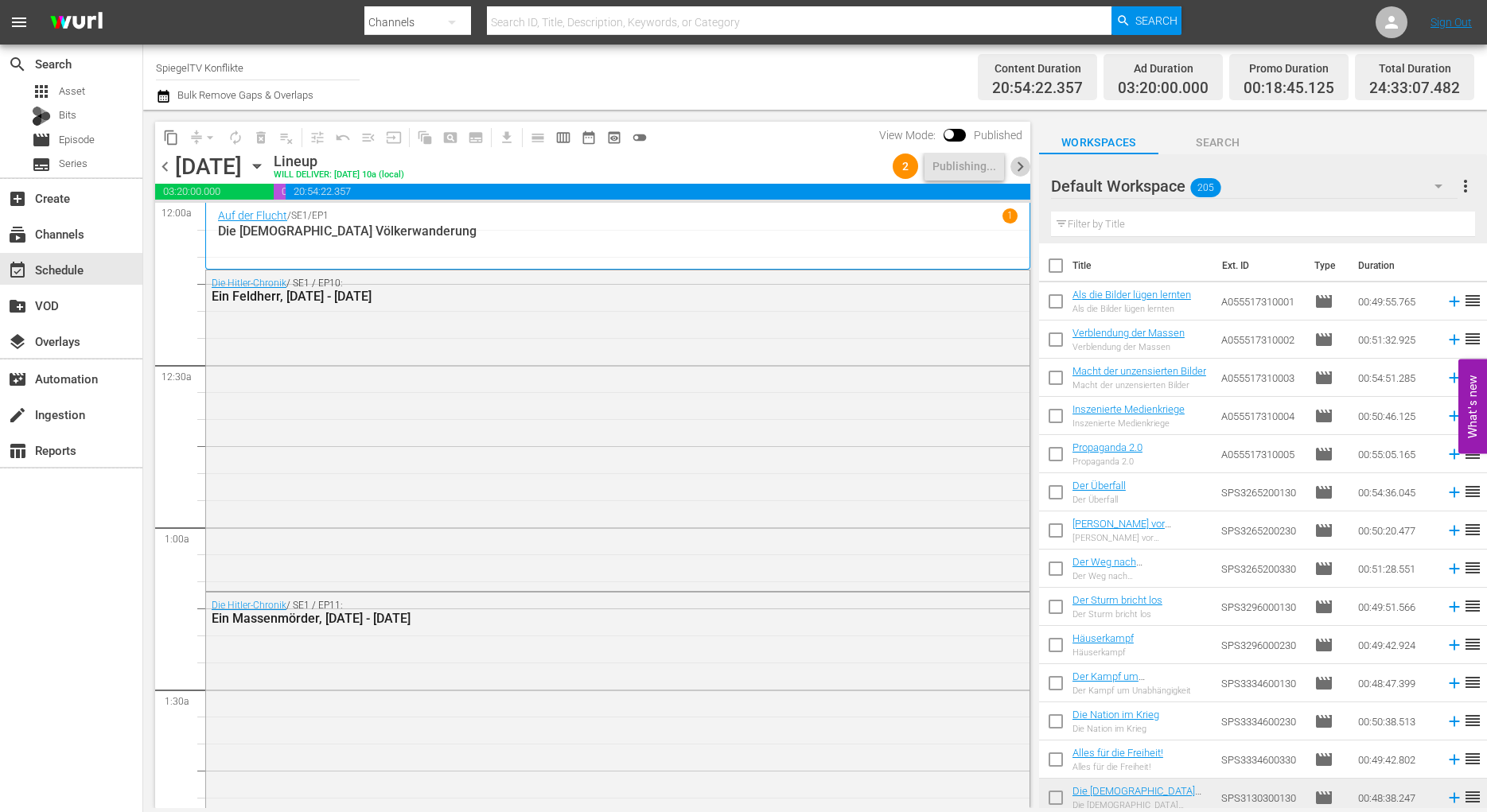
click at [1020, 167] on span "chevron_right" at bounding box center [1020, 166] width 20 height 20
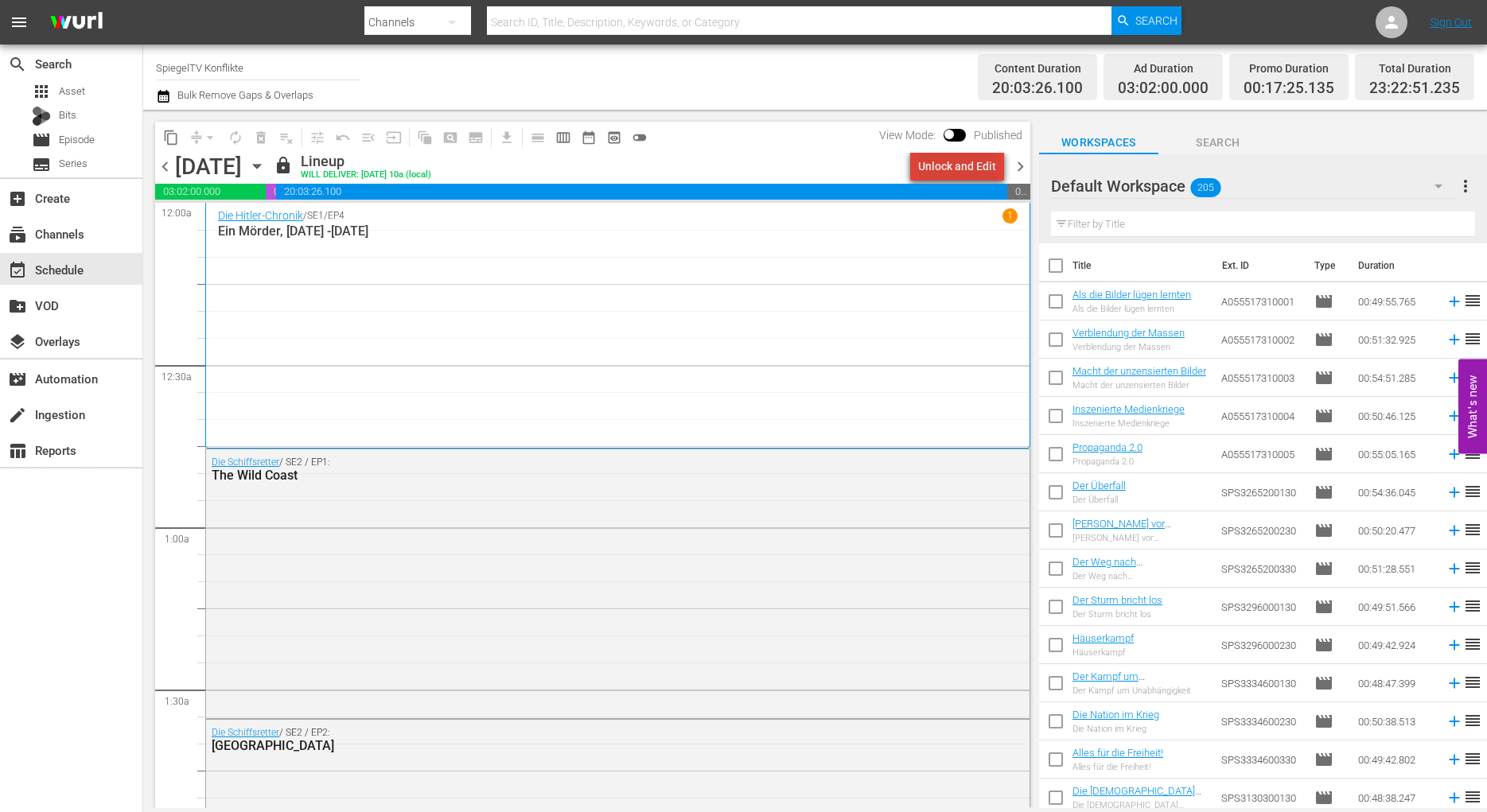
click at [976, 165] on div "Unlock and Edit" at bounding box center [957, 165] width 78 height 29
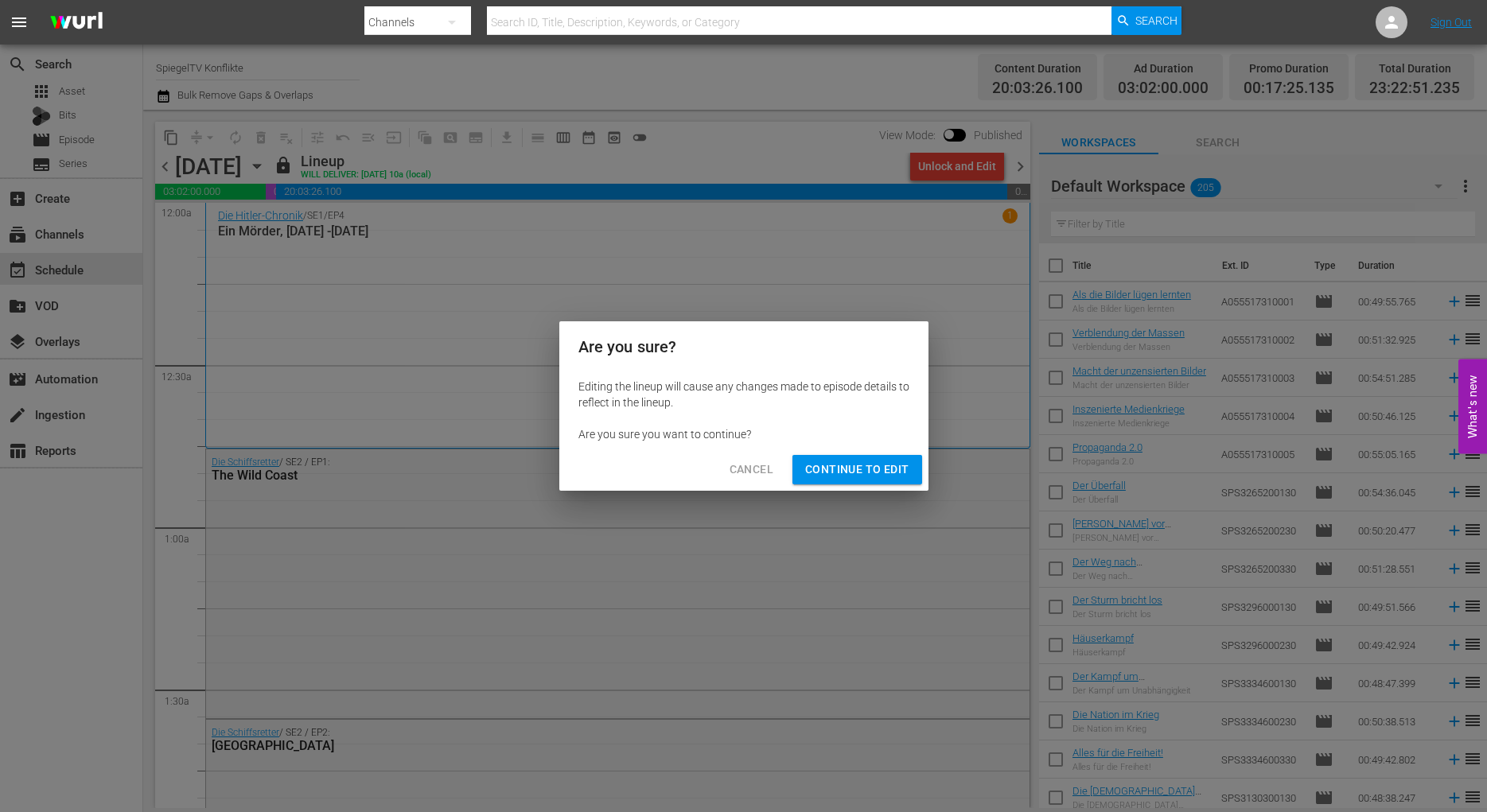
click at [839, 470] on span "Continue to Edit" at bounding box center [856, 470] width 104 height 20
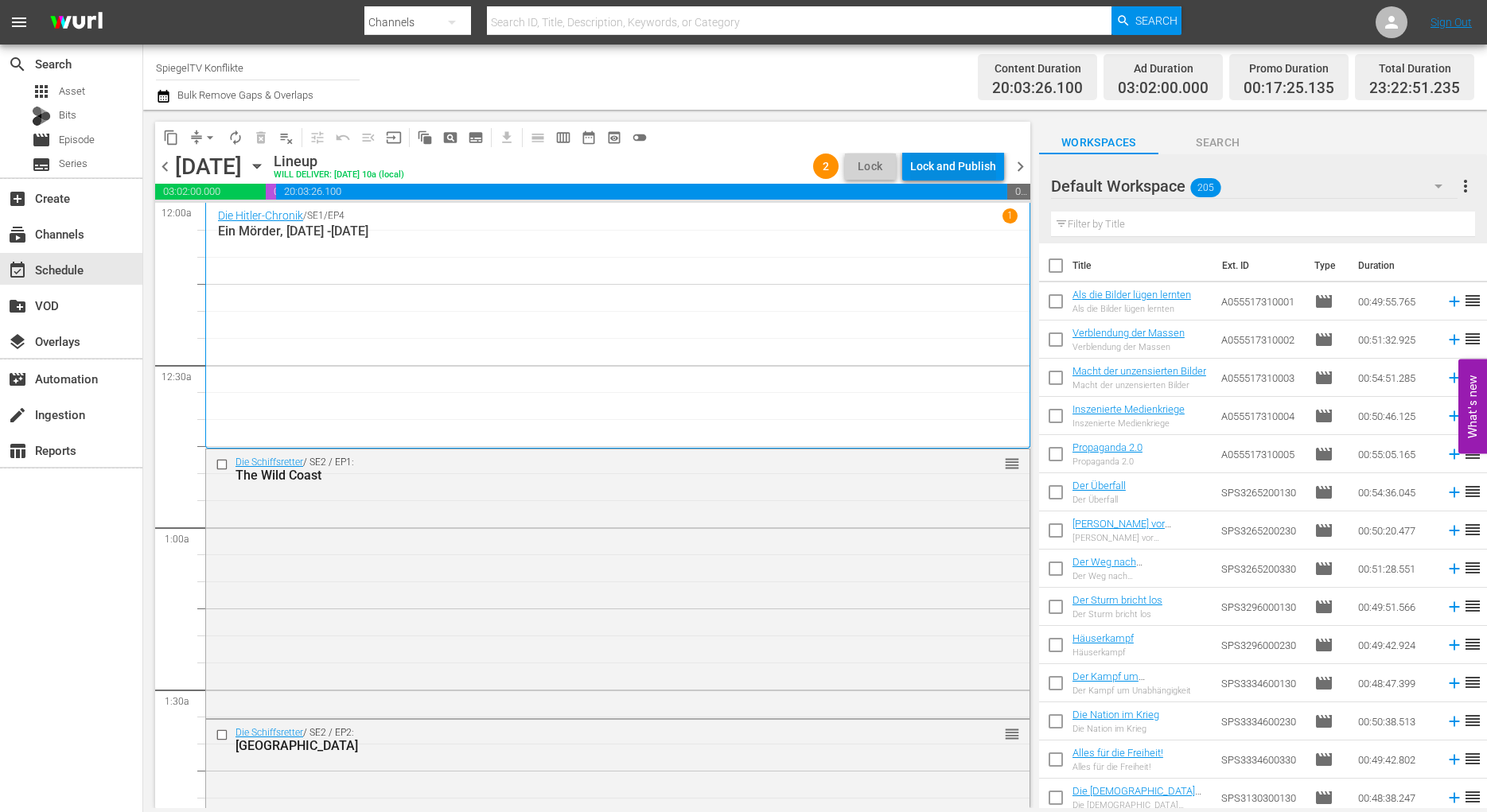
click at [933, 165] on div "Lock and Publish" at bounding box center [953, 165] width 86 height 29
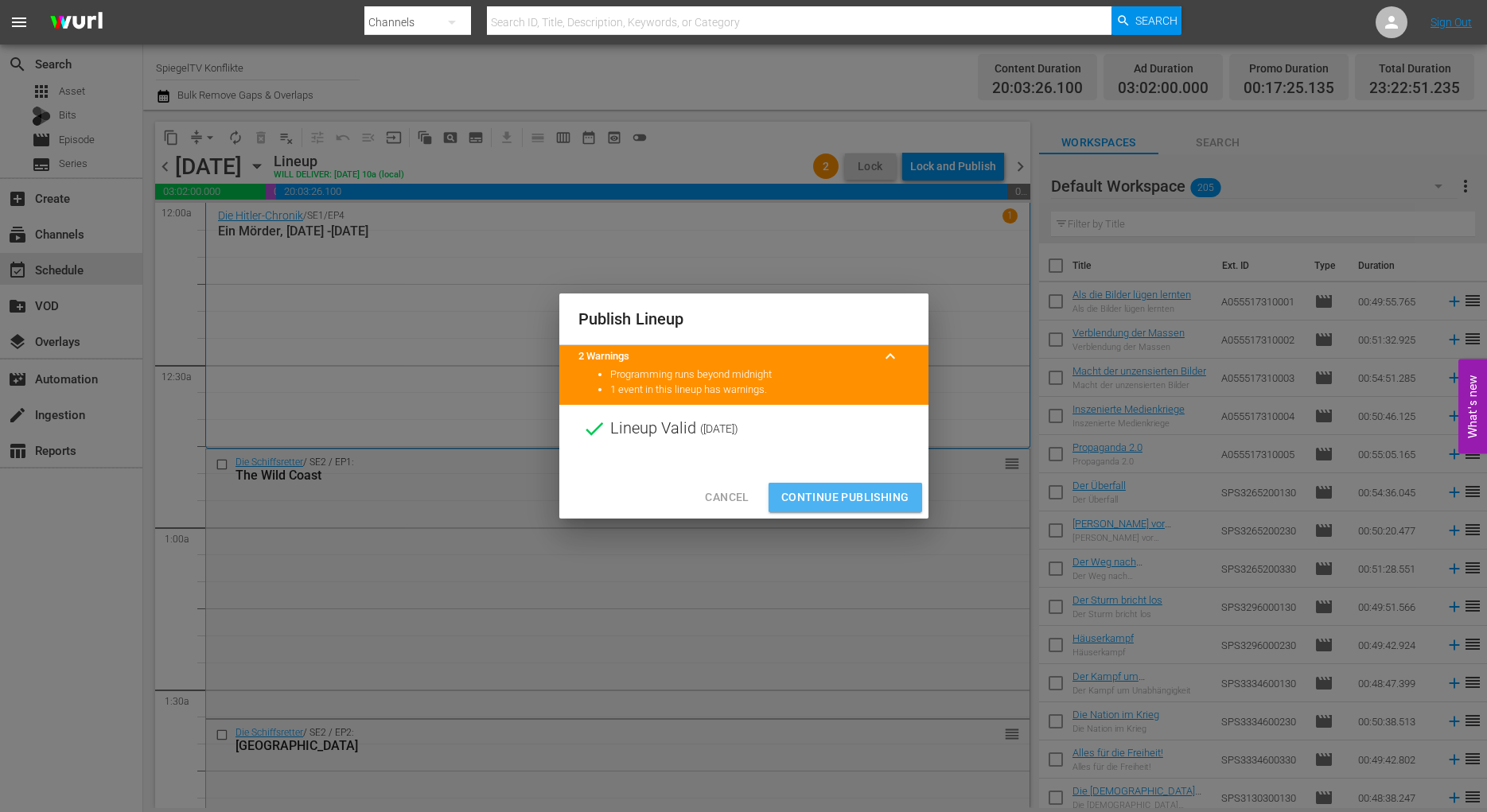
click at [859, 495] on span "Continue Publishing" at bounding box center [845, 497] width 128 height 20
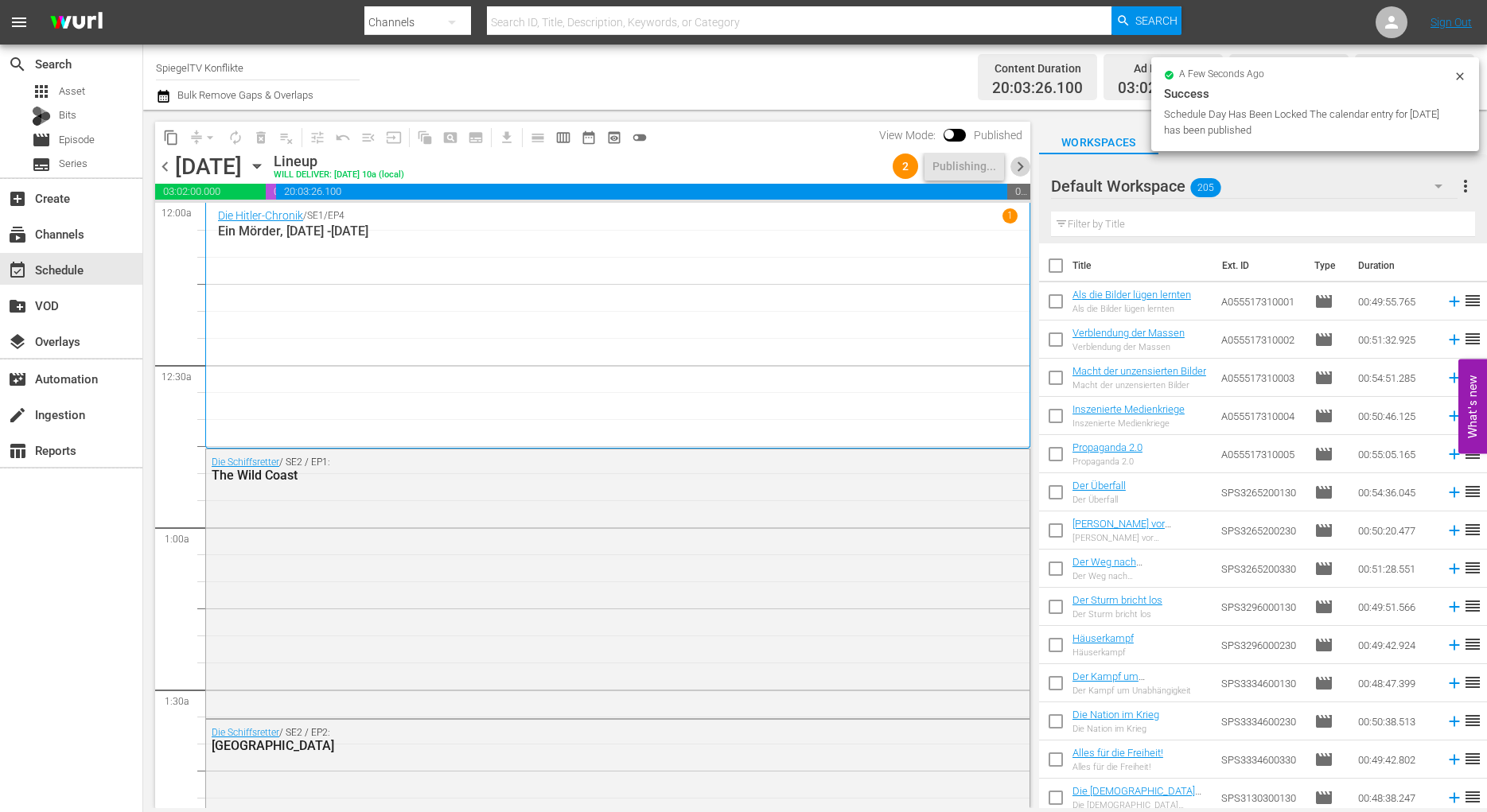
click at [1021, 166] on span "chevron_right" at bounding box center [1020, 166] width 20 height 20
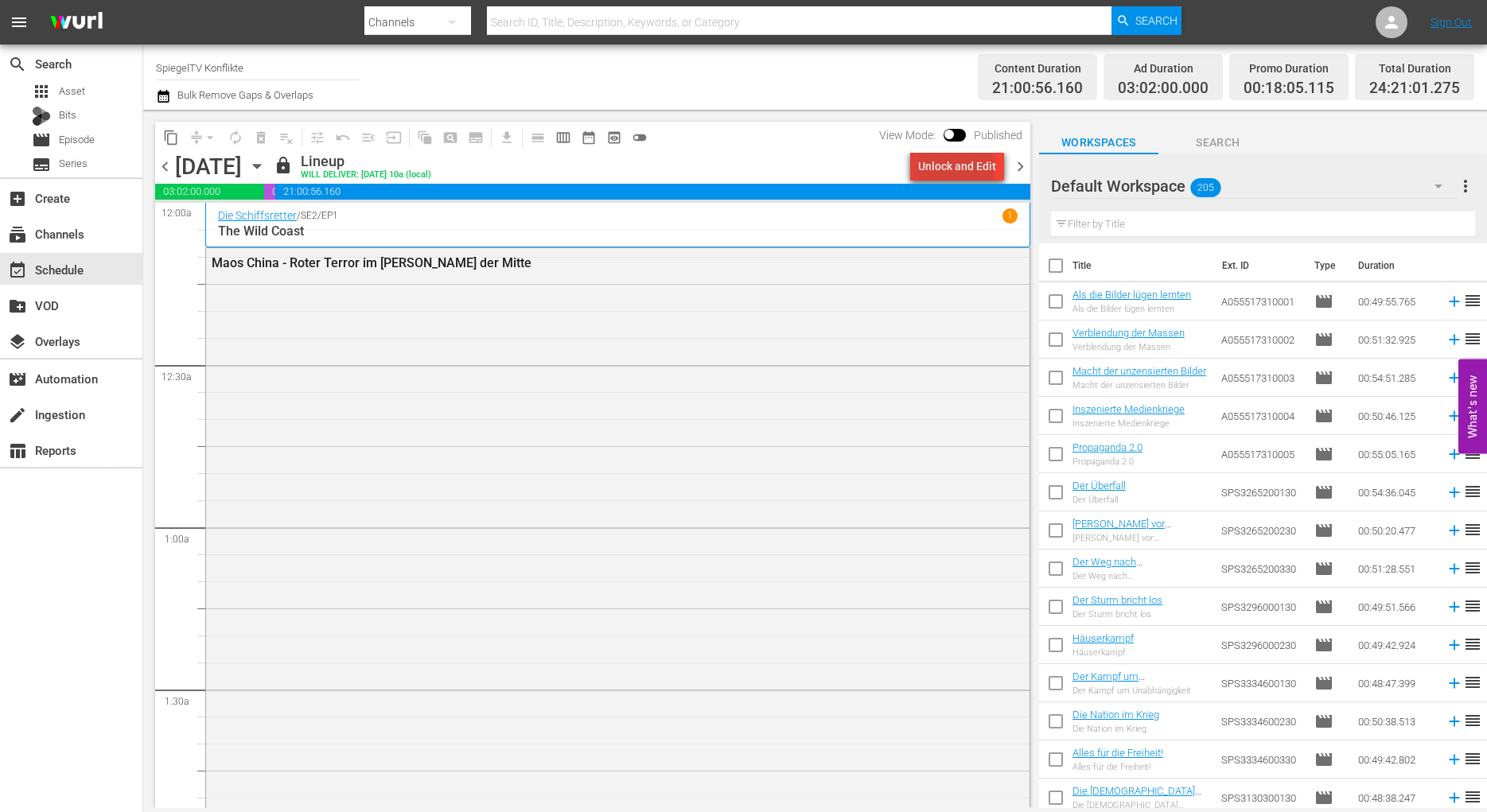
click at [958, 170] on div "Unlock and Edit" at bounding box center [957, 165] width 78 height 29
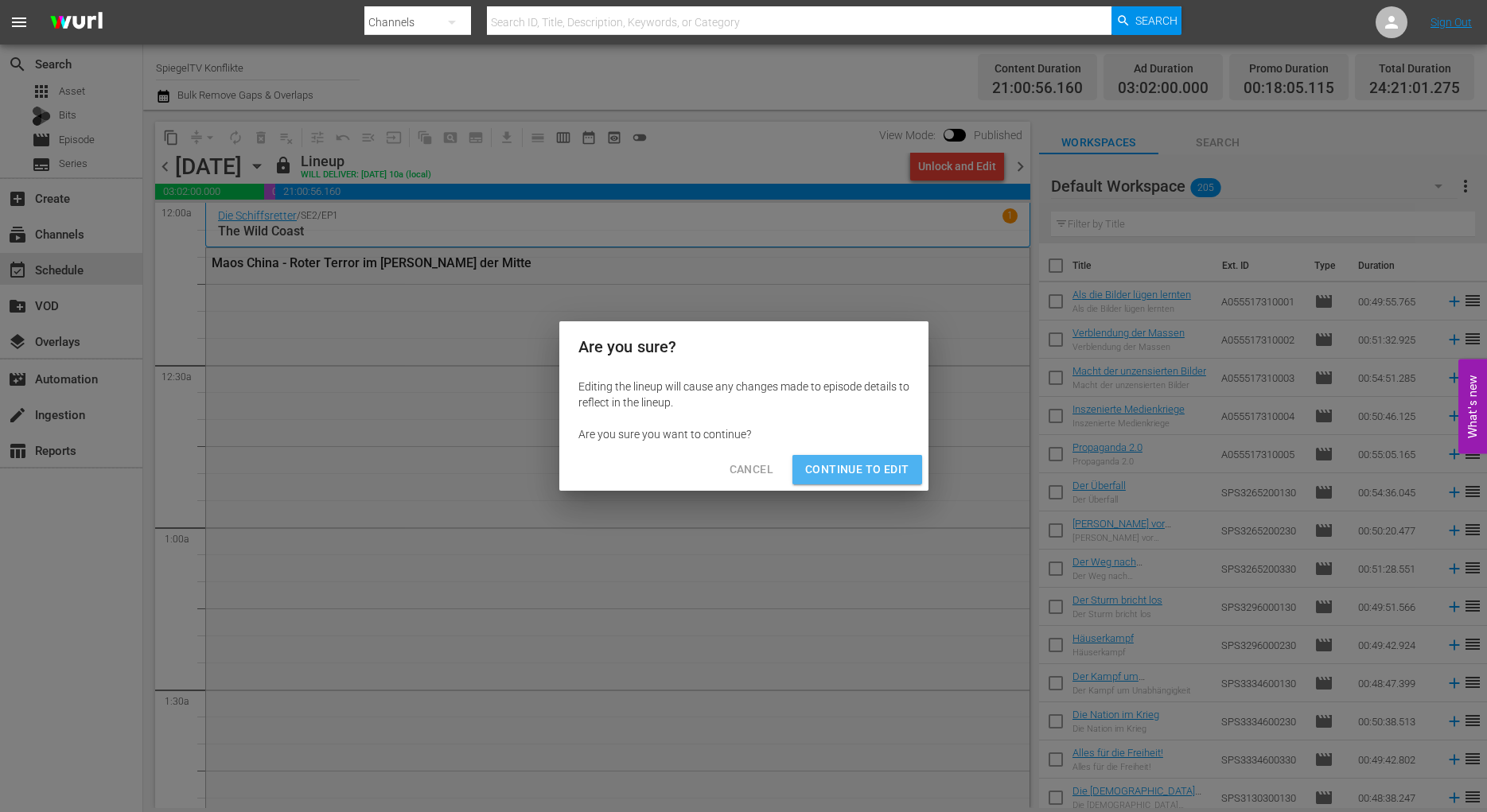
click at [861, 468] on span "Continue to Edit" at bounding box center [856, 470] width 104 height 20
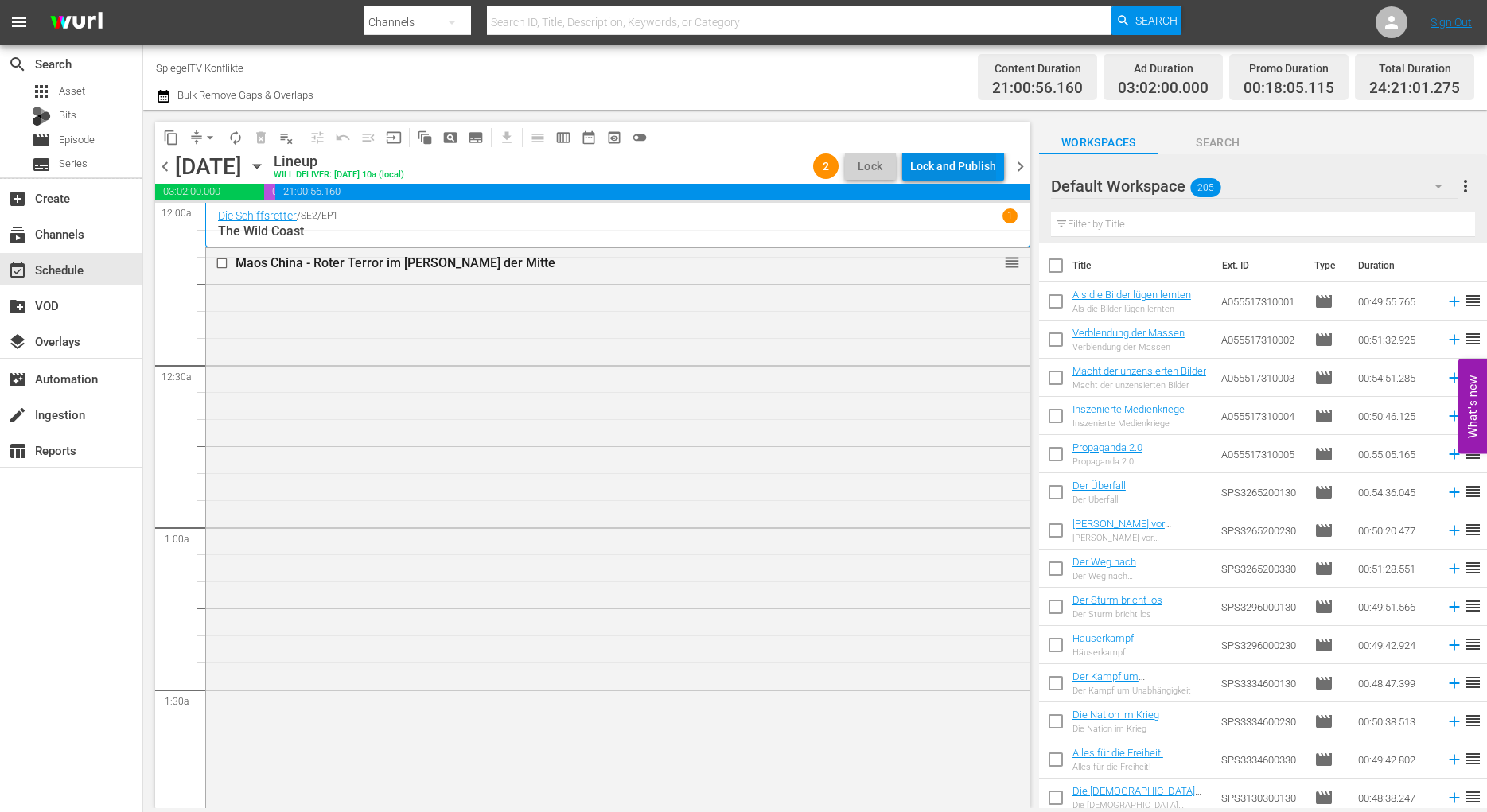
click at [969, 170] on div "Lock and Publish" at bounding box center [953, 165] width 86 height 29
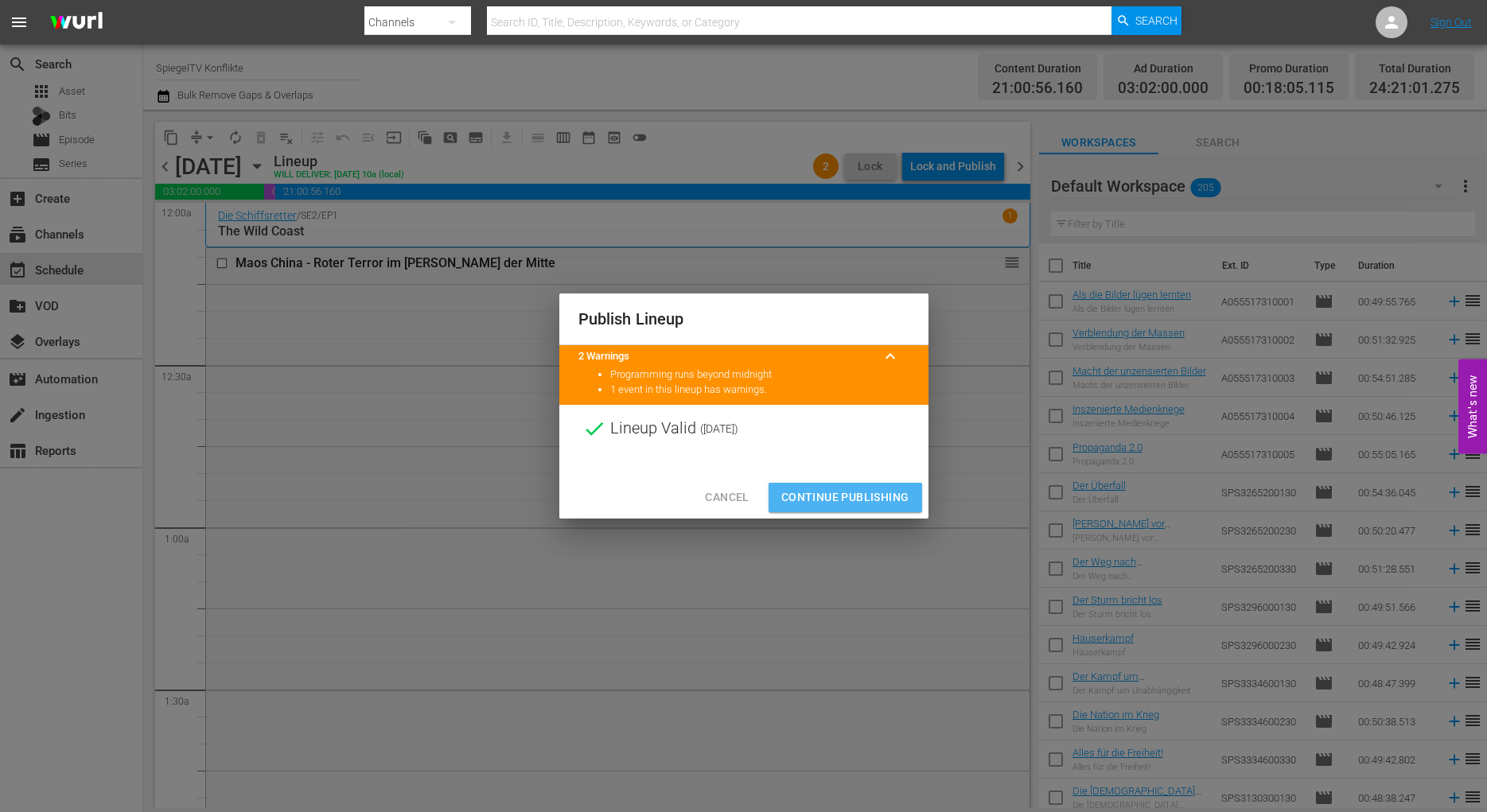
click at [866, 503] on span "Continue Publishing" at bounding box center [845, 497] width 128 height 20
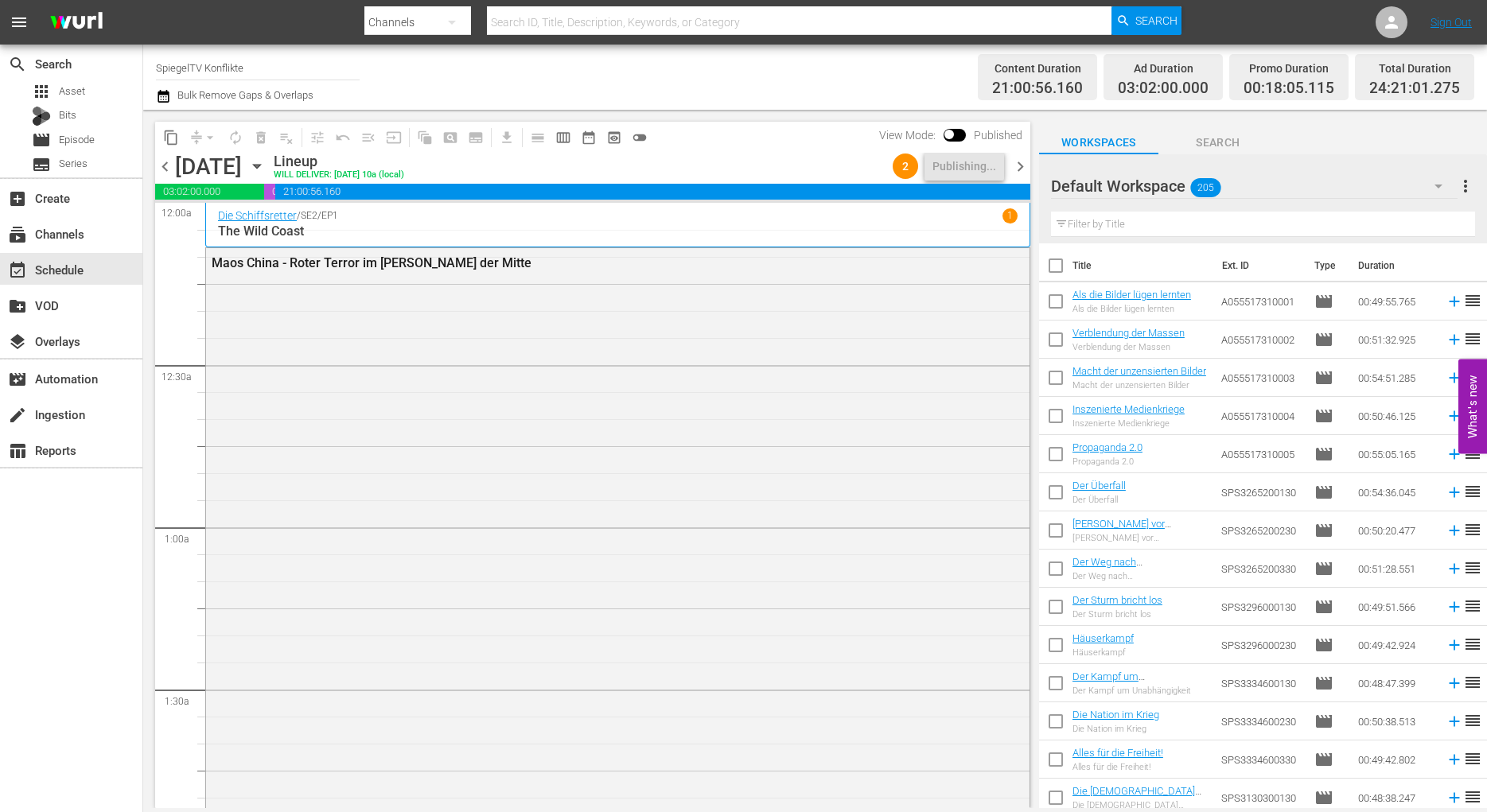
click at [1022, 169] on span "chevron_right" at bounding box center [1020, 166] width 20 height 20
